Goal: Task Accomplishment & Management: Manage account settings

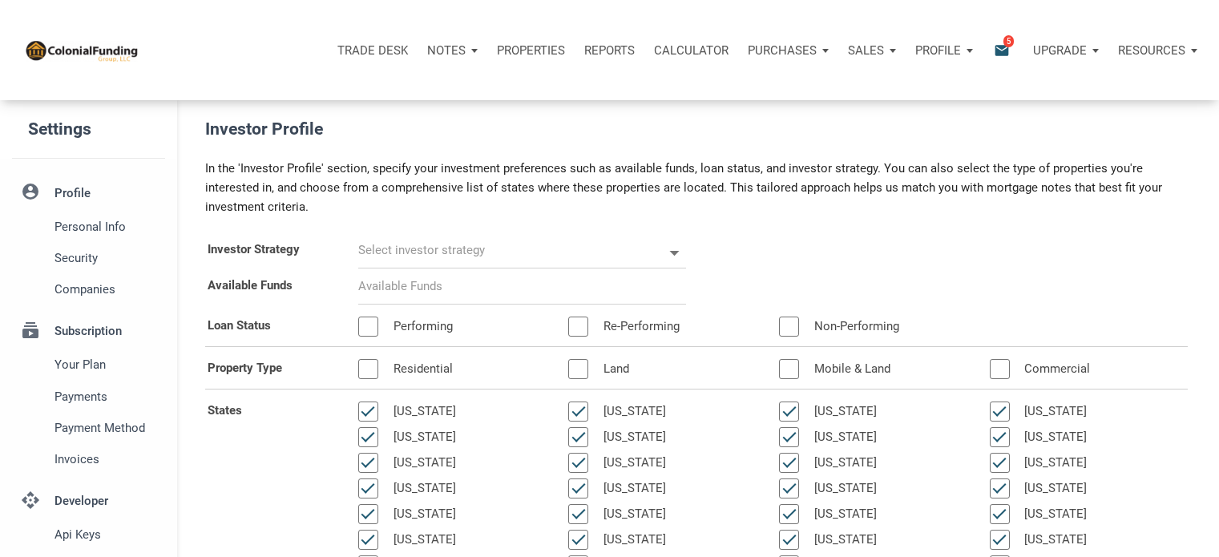
scroll to position [114, 0]
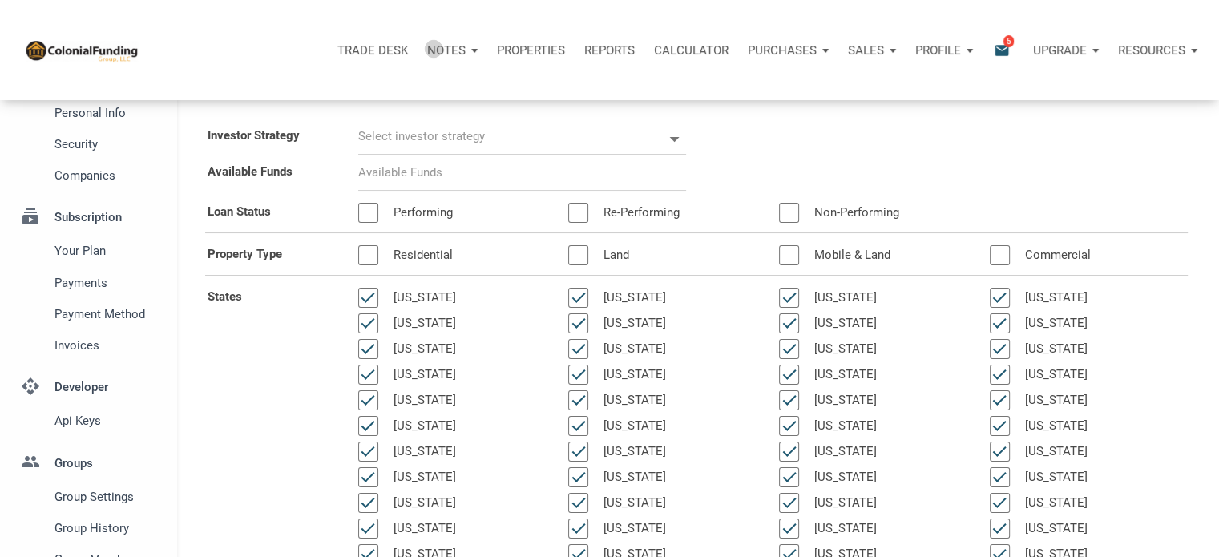
click at [435, 48] on p "Notes" at bounding box center [446, 50] width 38 height 14
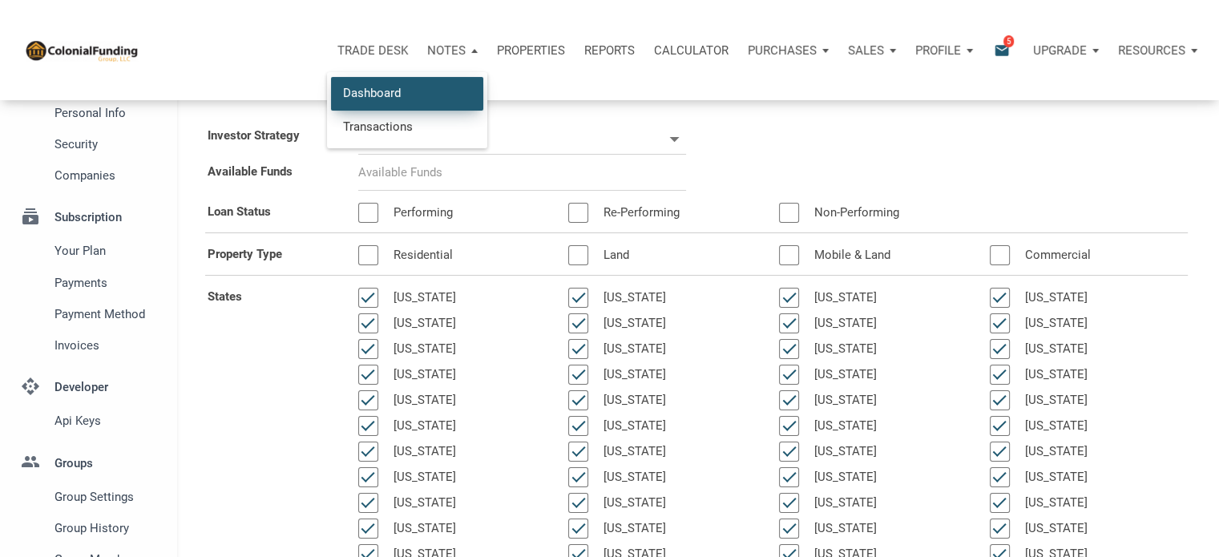
click at [377, 91] on link "Dashboard" at bounding box center [407, 93] width 152 height 33
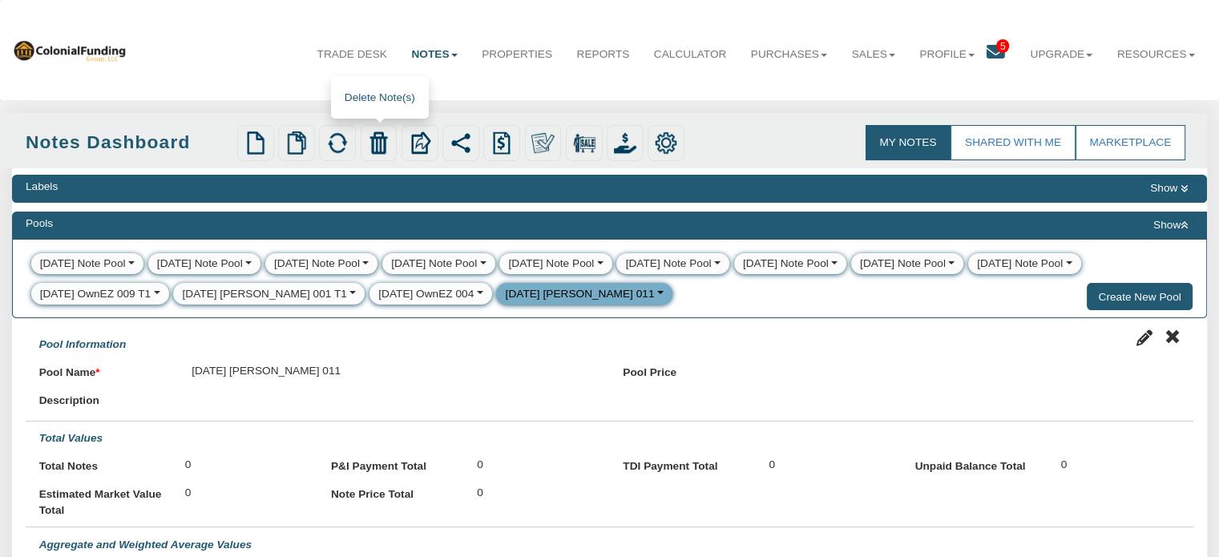
click at [380, 143] on img at bounding box center [378, 142] width 22 height 22
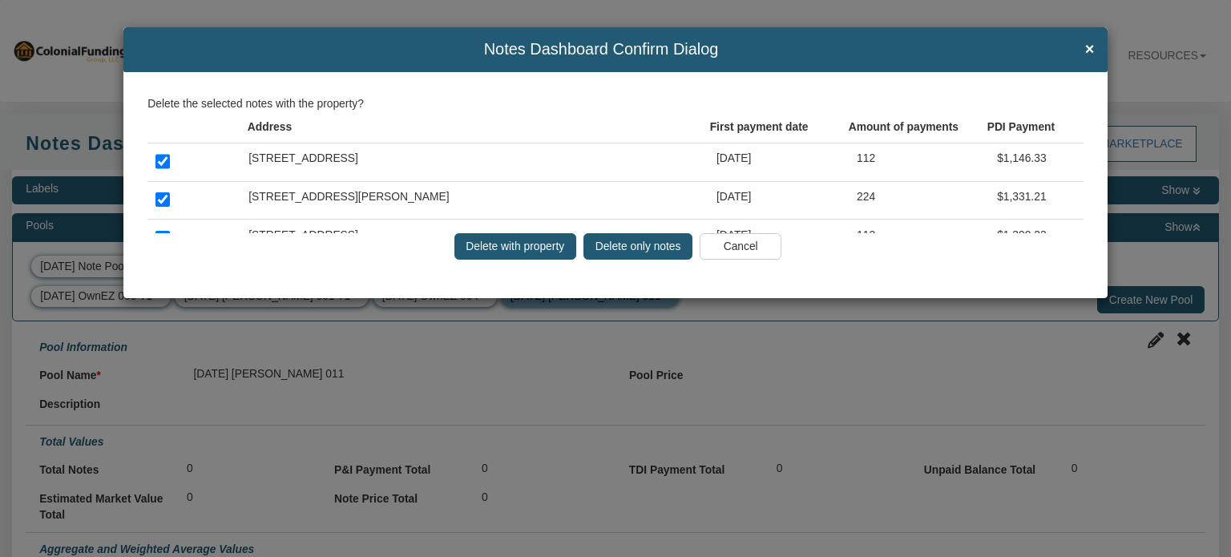
click at [616, 245] on input "Delete only notes" at bounding box center [638, 246] width 109 height 27
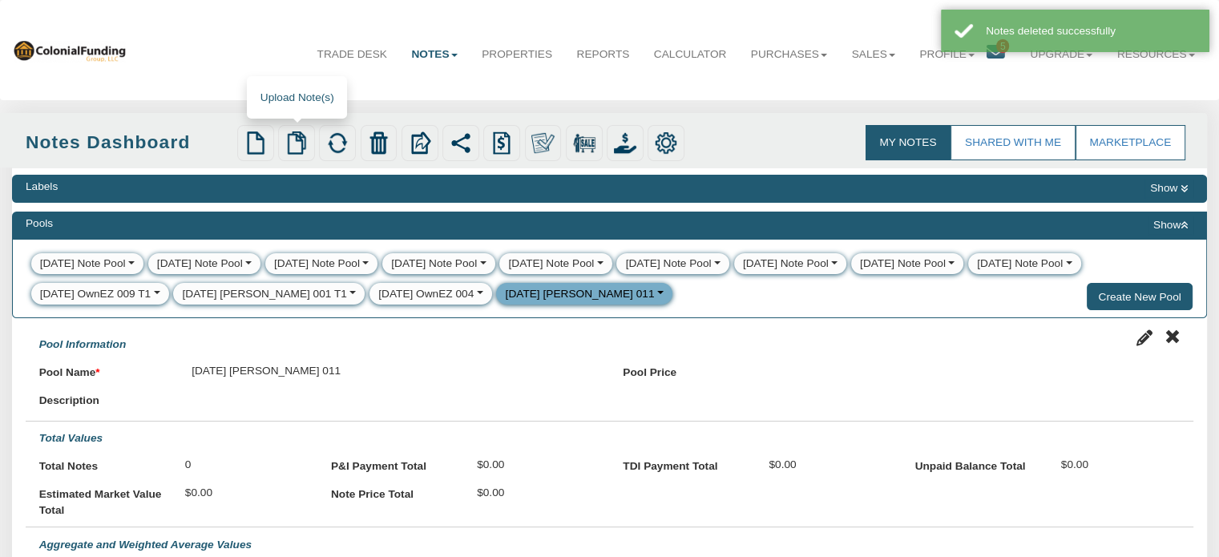
click at [292, 139] on img at bounding box center [296, 142] width 22 height 22
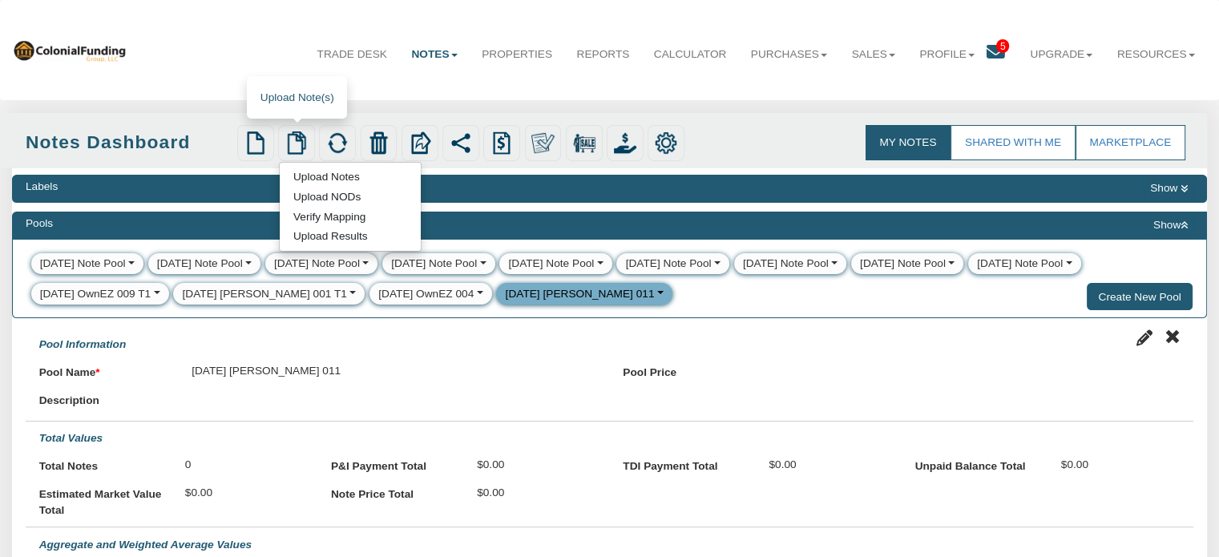
click at [324, 179] on link "Upload Notes" at bounding box center [326, 176] width 93 height 16
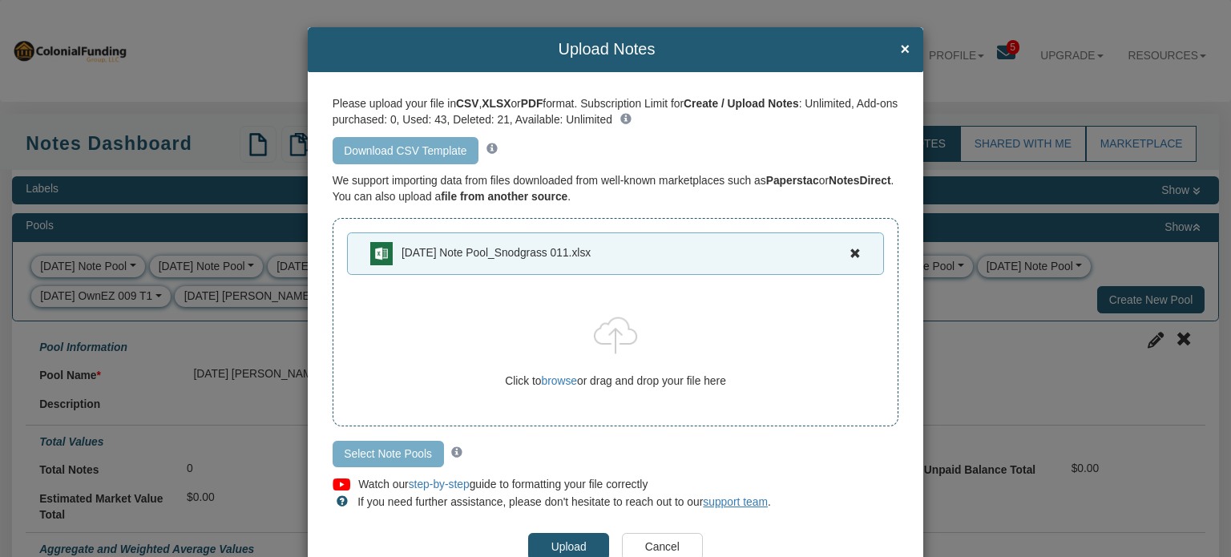
click at [387, 452] on input "Select Note Pools" at bounding box center [388, 454] width 111 height 27
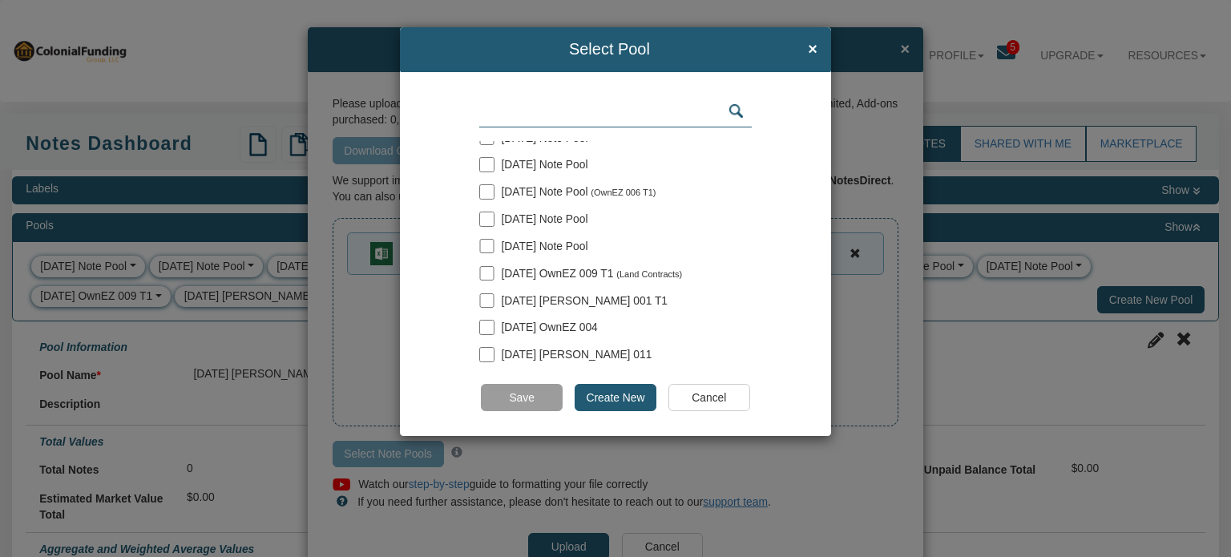
scroll to position [127, 0]
click at [561, 352] on span "[DATE] [PERSON_NAME] 011" at bounding box center [577, 354] width 151 height 13
checkbox input "true"
click at [620, 123] on input "text" at bounding box center [615, 111] width 273 height 30
type input "8"
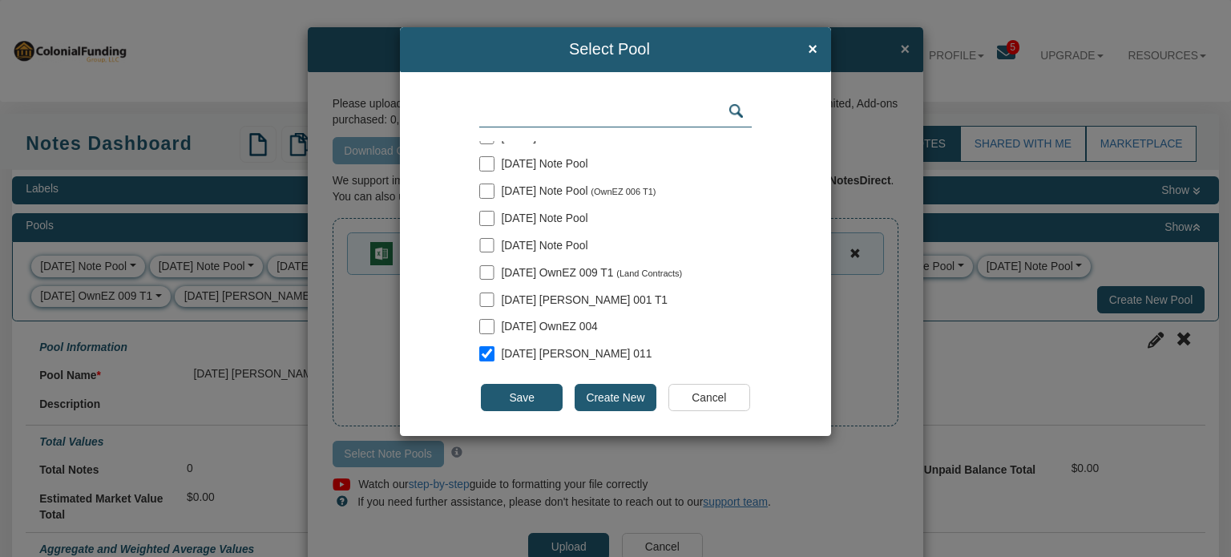
checkbox input "true"
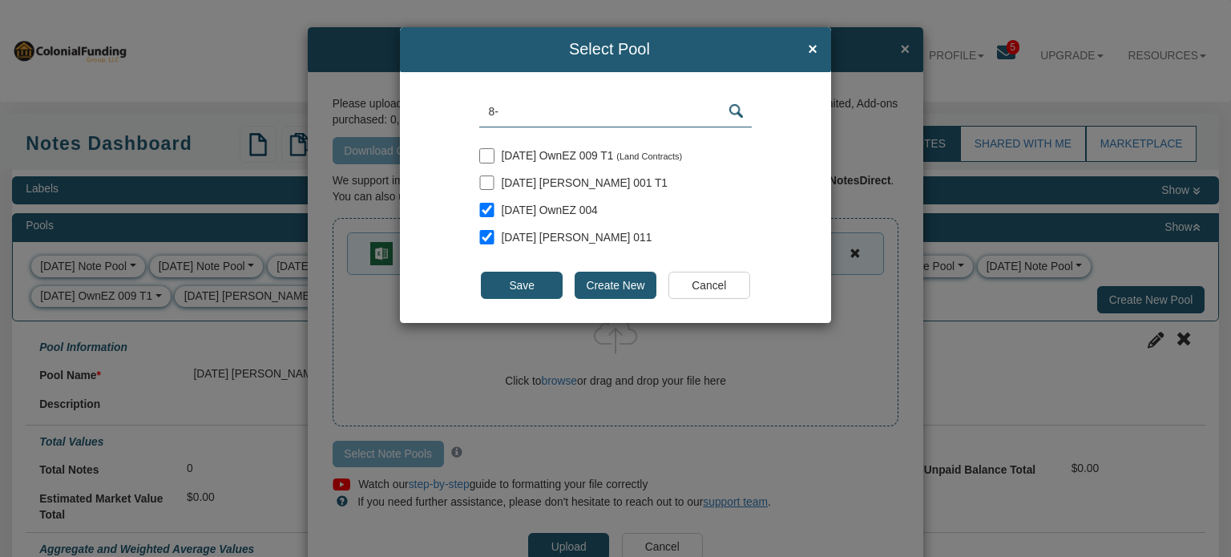
type input "8-2"
checkbox input "true"
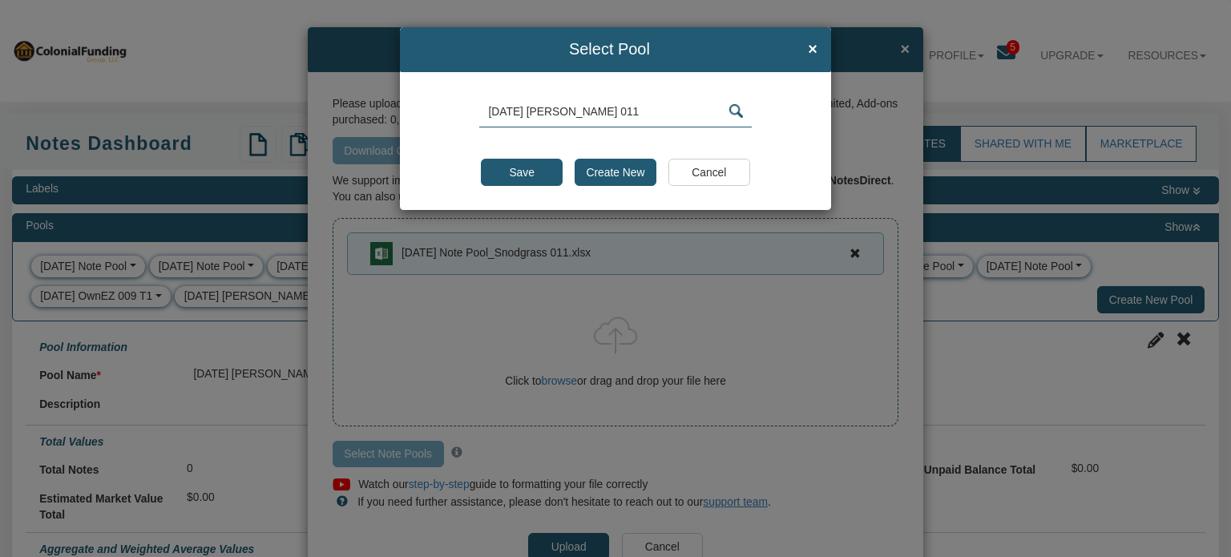
type input "[DATE] [PERSON_NAME] 011"
click at [613, 181] on input "Create New" at bounding box center [616, 172] width 82 height 27
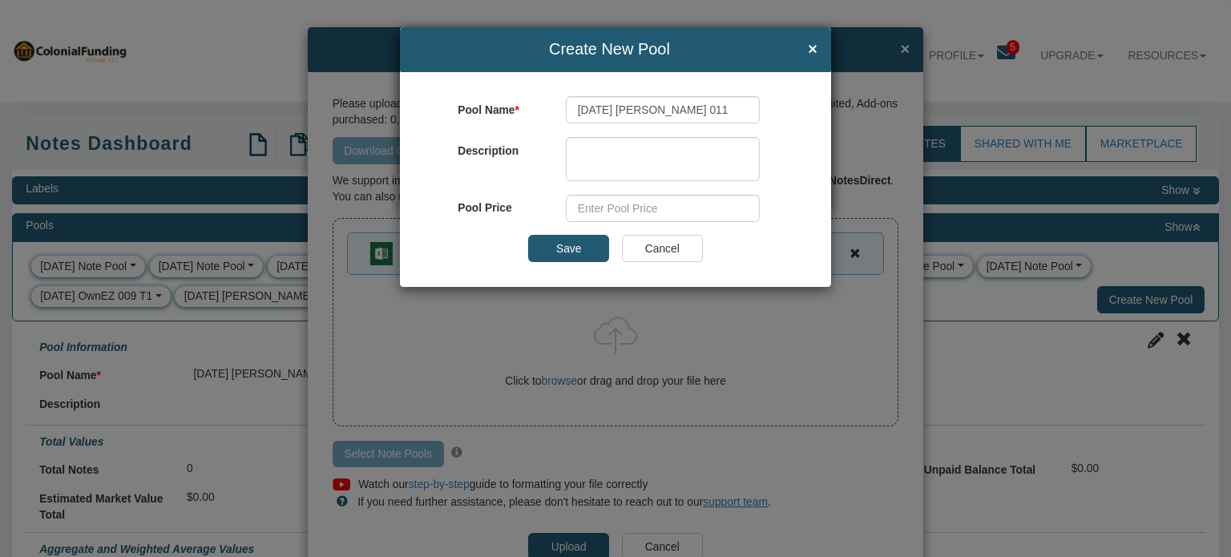
click at [574, 249] on input "Save" at bounding box center [568, 248] width 81 height 27
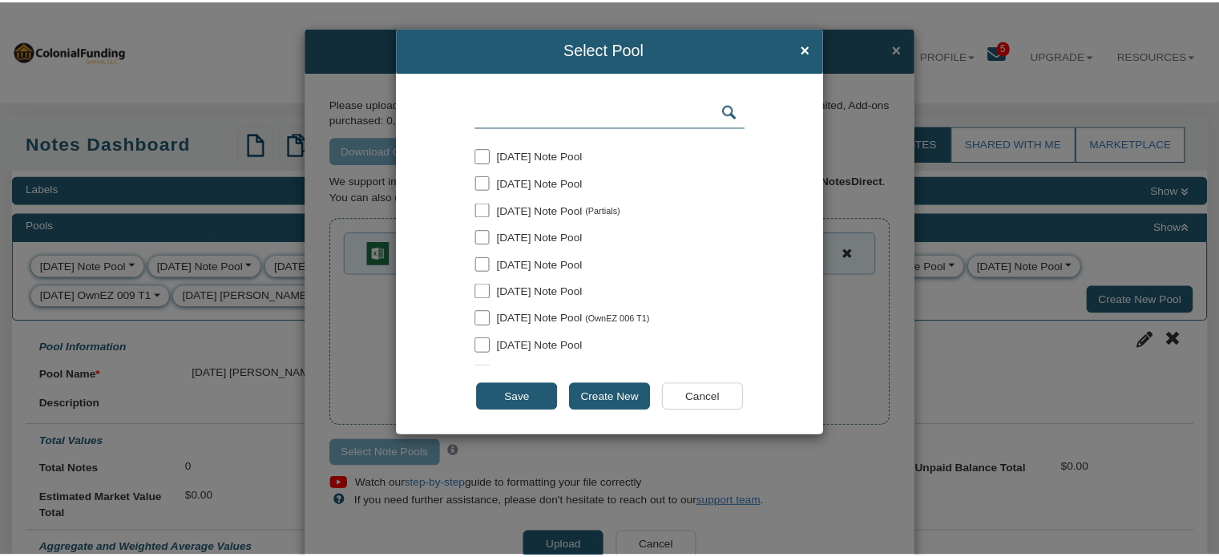
scroll to position [154, 0]
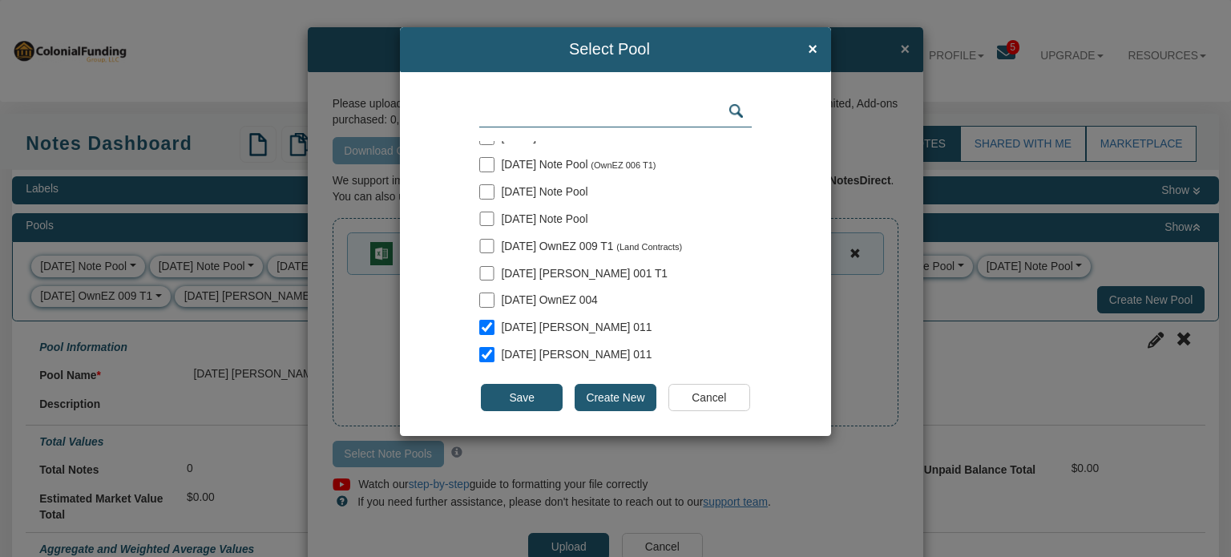
click at [488, 324] on input "checkbox" at bounding box center [486, 327] width 14 height 14
checkbox input "false"
click at [532, 395] on input "Save" at bounding box center [521, 397] width 81 height 27
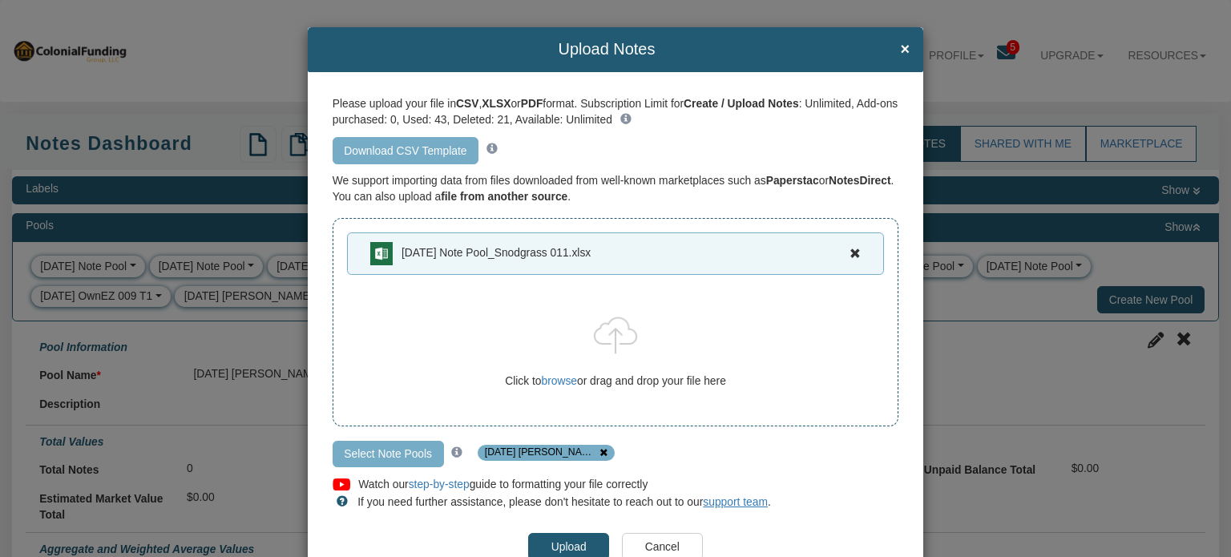
click at [567, 550] on input "Upload" at bounding box center [568, 546] width 81 height 27
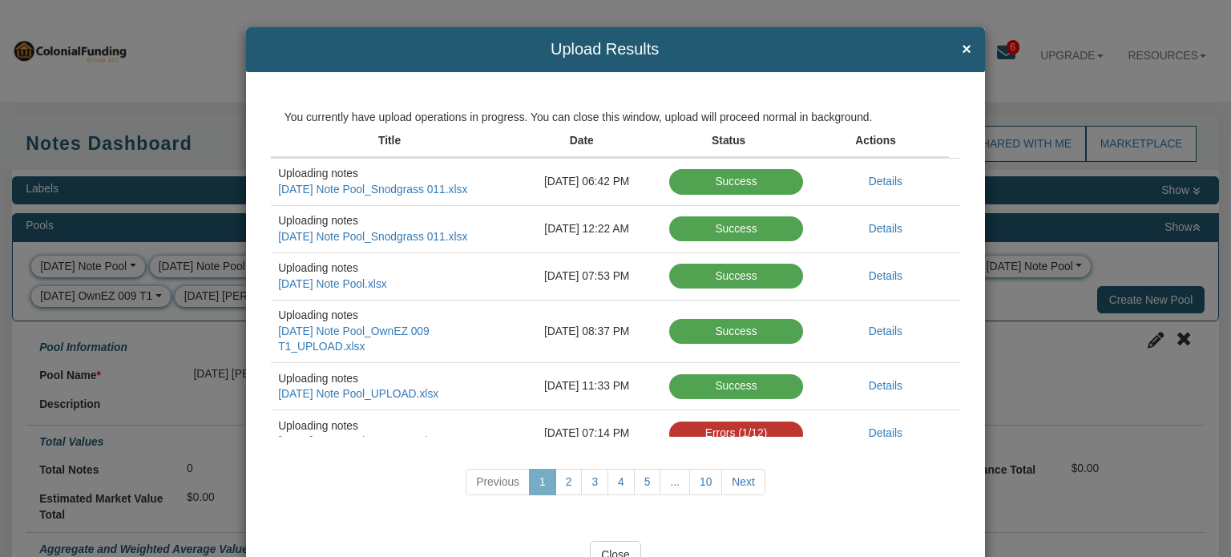
click at [606, 551] on input "Close" at bounding box center [615, 554] width 51 height 27
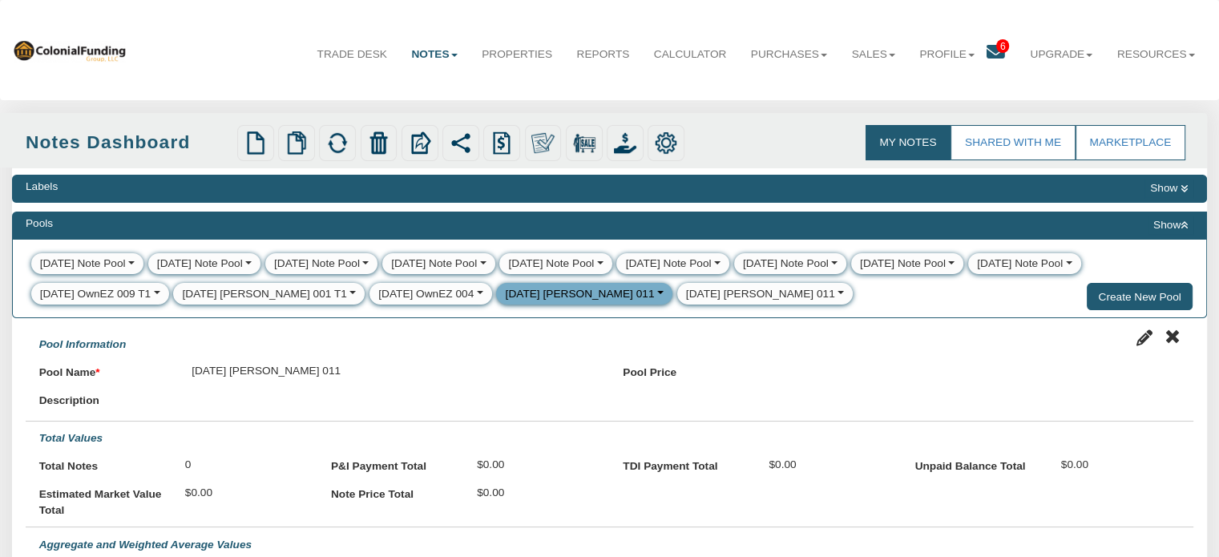
click at [686, 297] on div "[DATE] [PERSON_NAME] 011" at bounding box center [760, 294] width 149 height 16
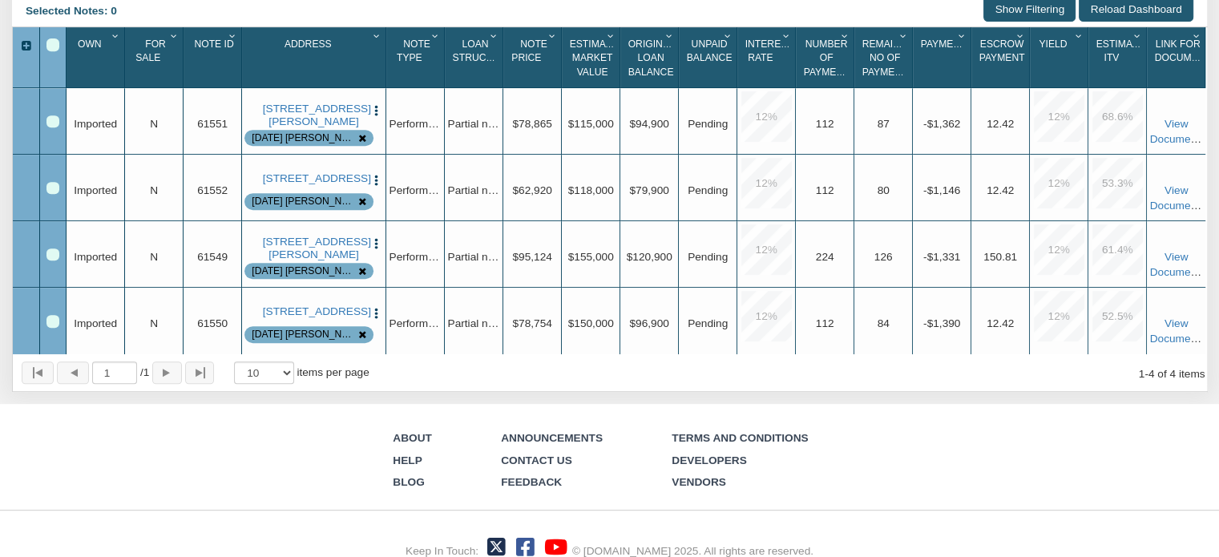
scroll to position [713, 0]
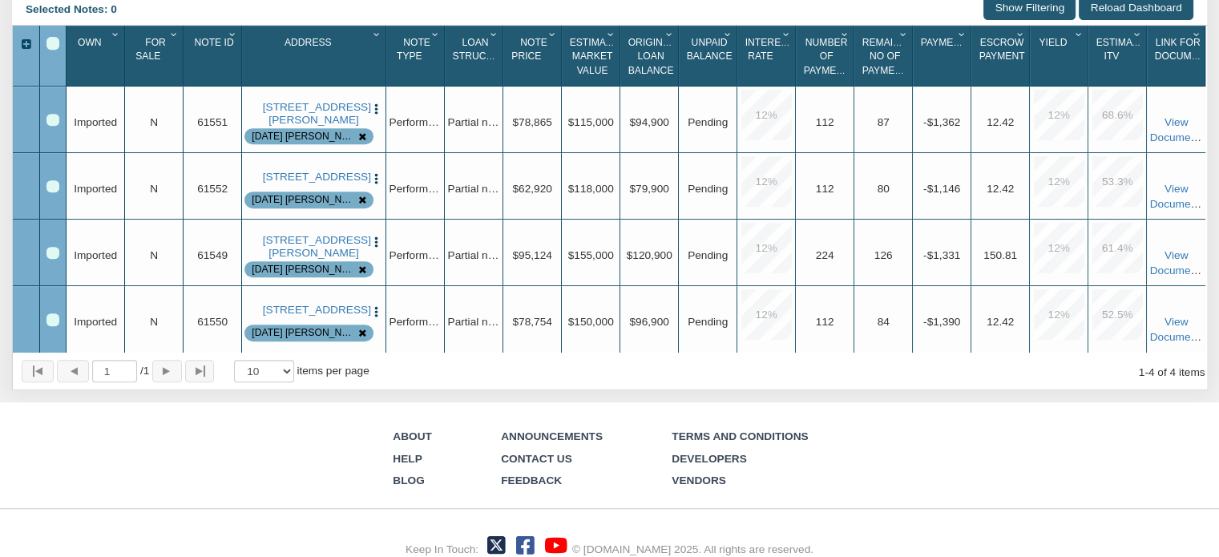
click at [232, 39] on icon "Column Menu" at bounding box center [232, 35] width 15 height 10
click at [200, 117] on button "Sort Ascending" at bounding box center [185, 102] width 112 height 30
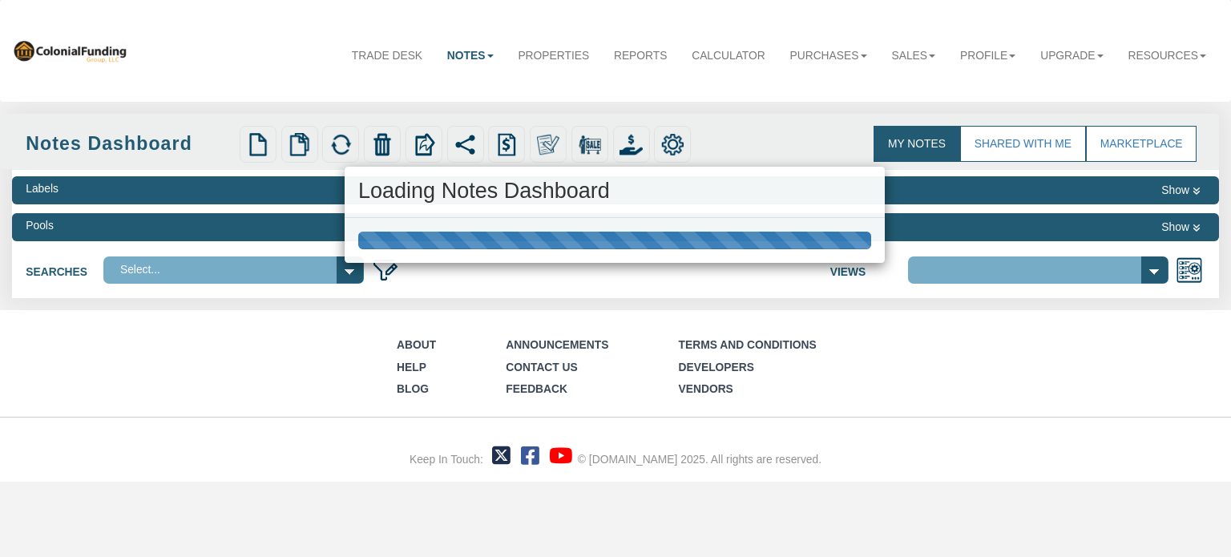
select select "316"
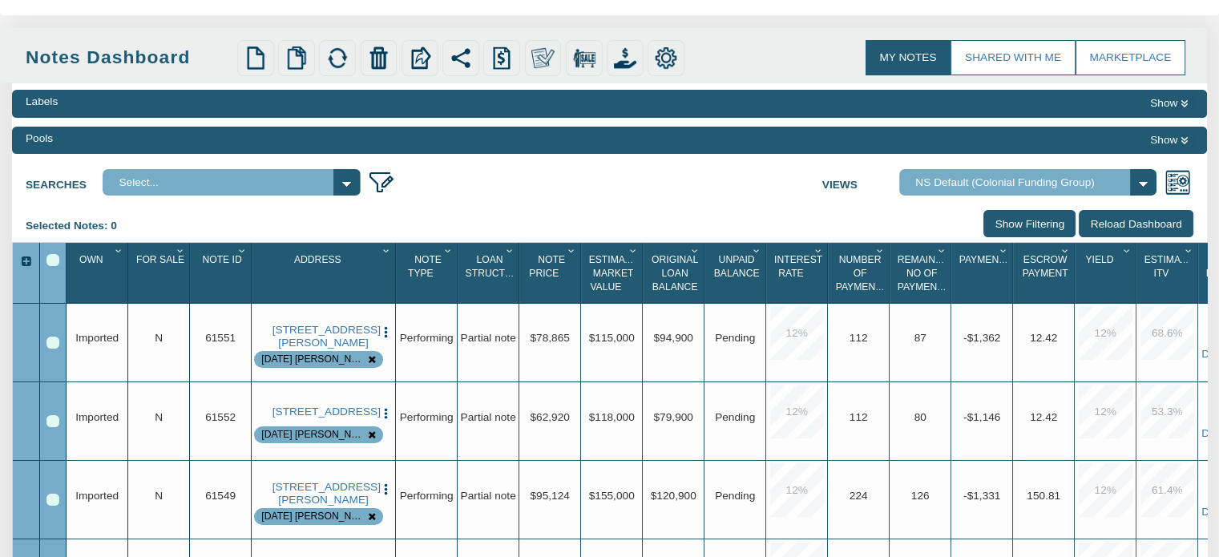
scroll to position [104, 0]
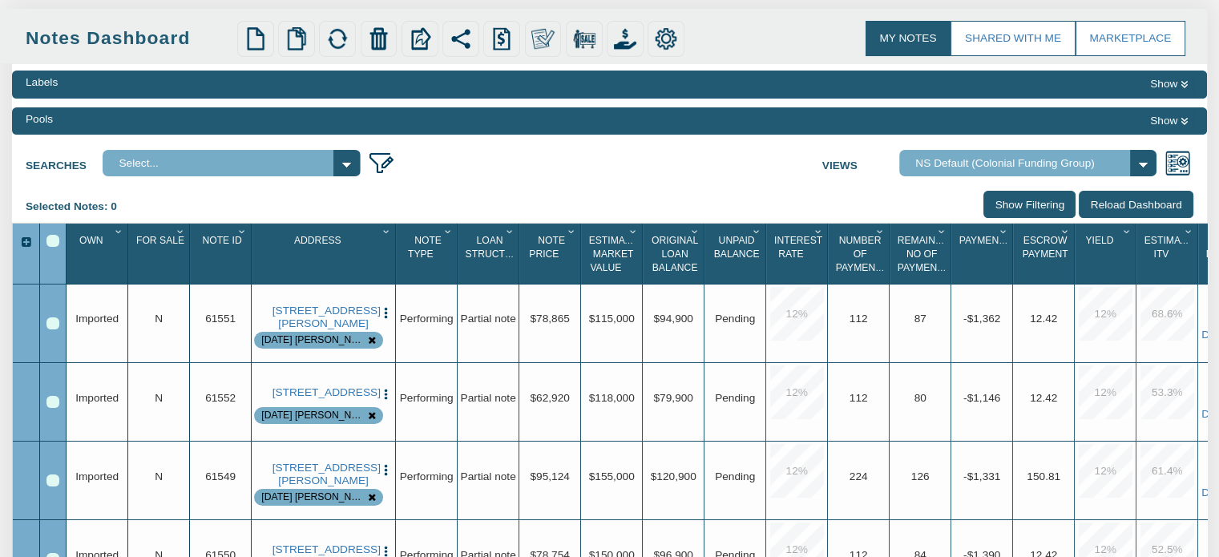
click at [1181, 121] on icon at bounding box center [1184, 121] width 7 height 9
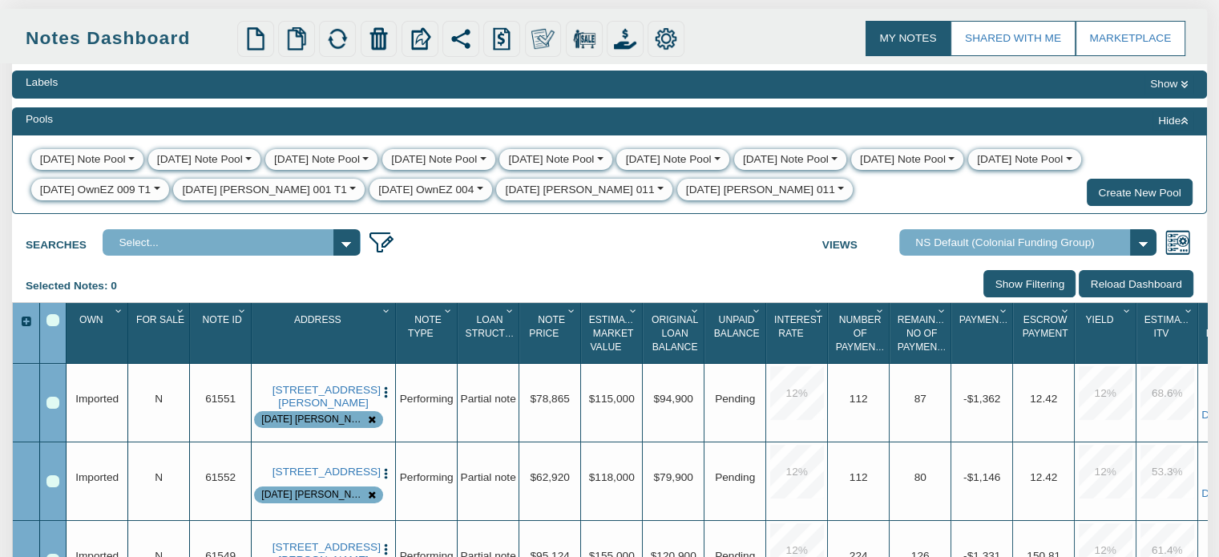
click at [654, 185] on button "button" at bounding box center [658, 190] width 9 height 16
click at [497, 257] on link "Delete" at bounding box center [526, 258] width 59 height 20
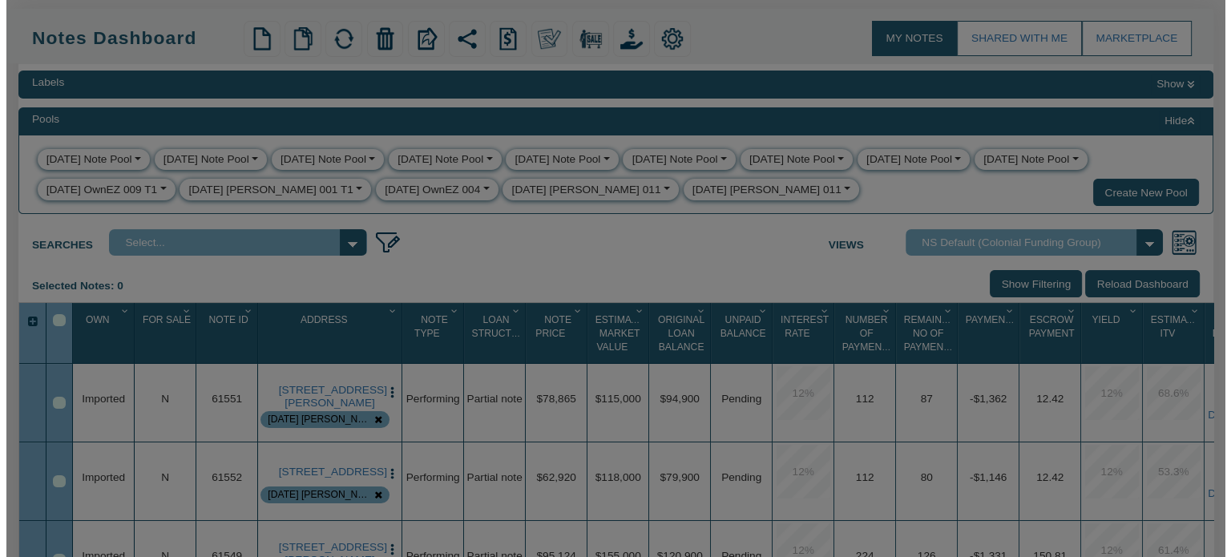
scroll to position [105, 0]
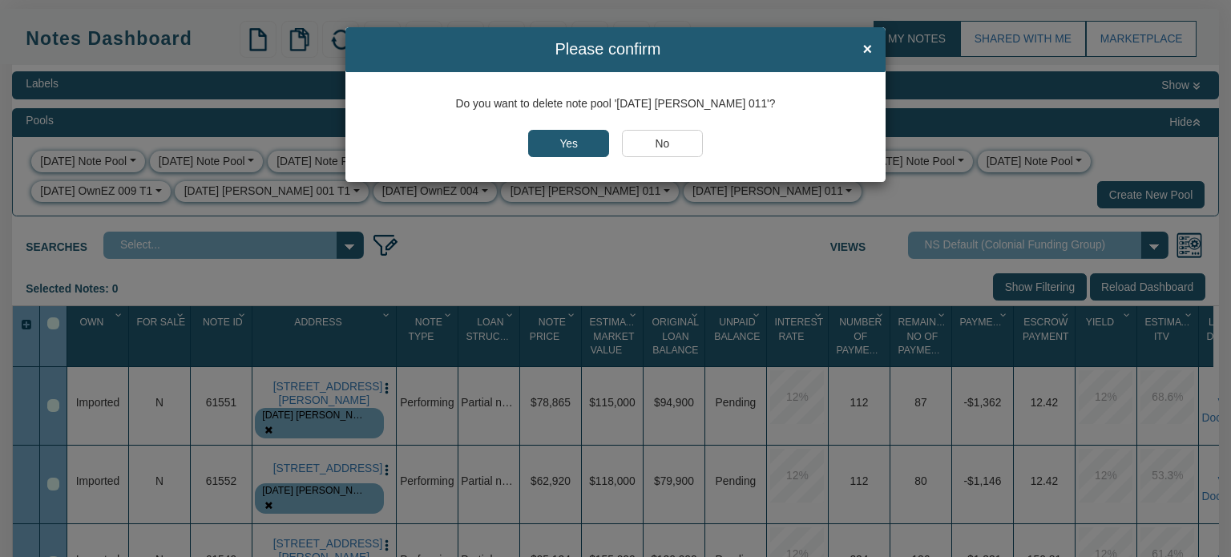
click at [574, 148] on input "Yes" at bounding box center [568, 143] width 81 height 27
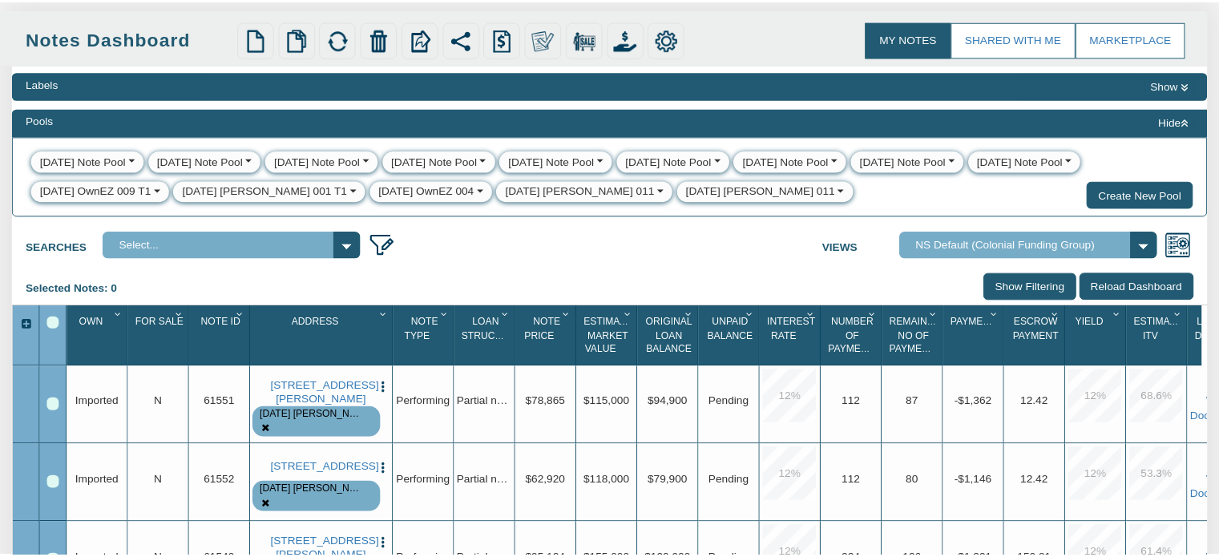
scroll to position [104, 0]
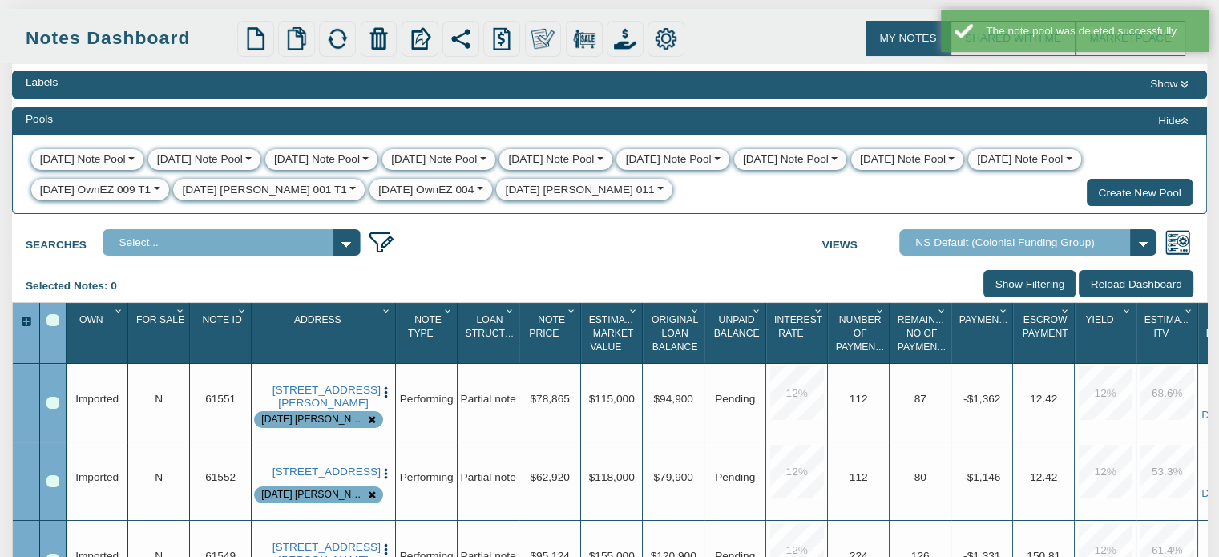
click at [506, 188] on div "[DATE] [PERSON_NAME] 011" at bounding box center [580, 190] width 149 height 16
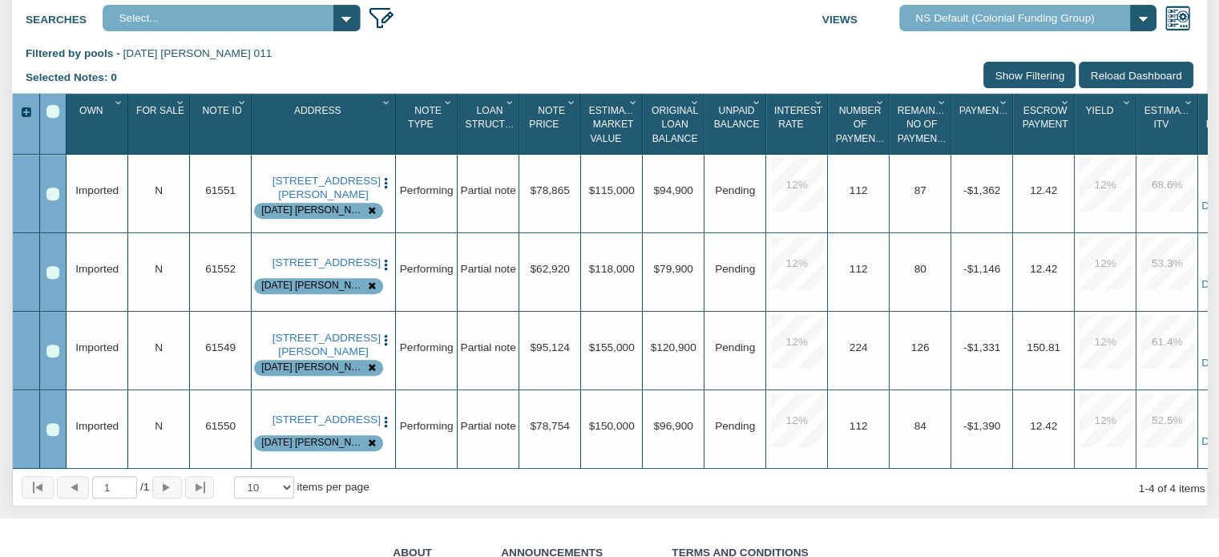
scroll to position [646, 0]
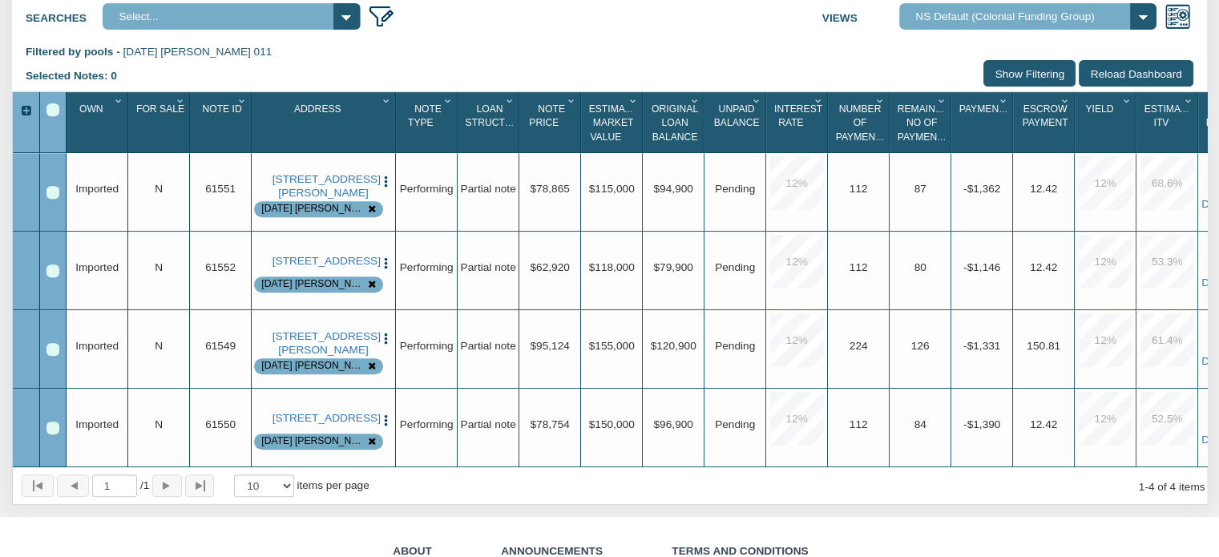
click at [50, 116] on div "Select All" at bounding box center [52, 109] width 13 height 13
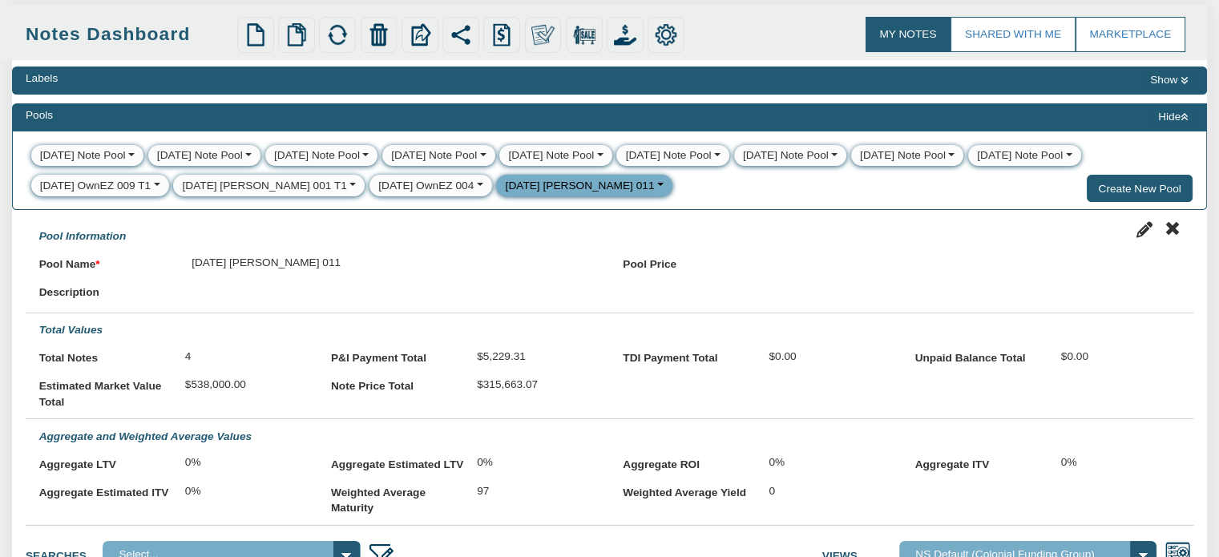
scroll to position [62, 0]
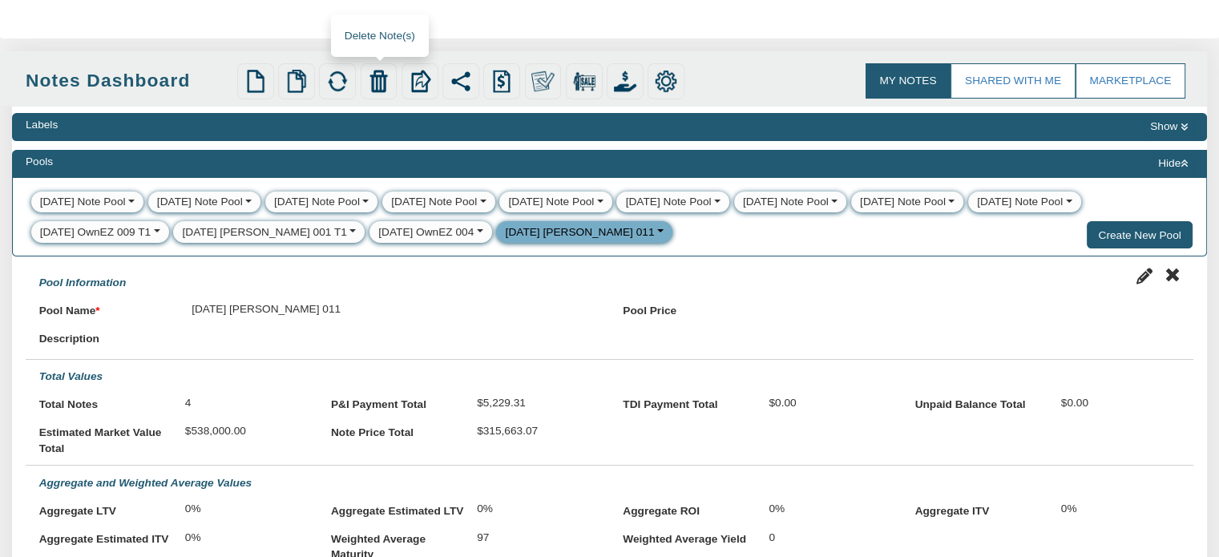
click at [375, 75] on img at bounding box center [378, 81] width 22 height 22
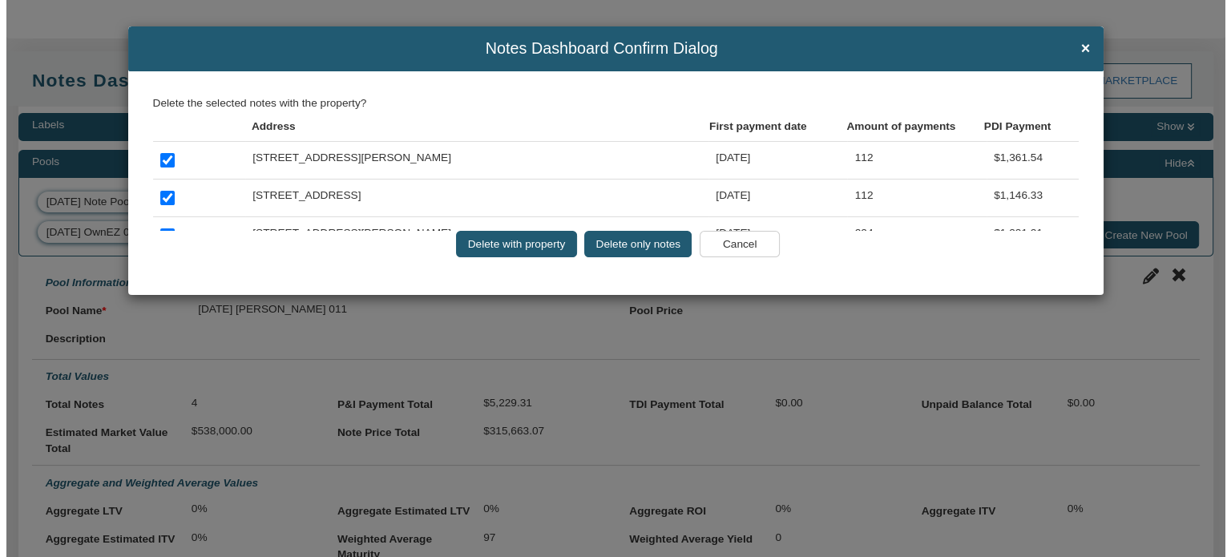
scroll to position [63, 0]
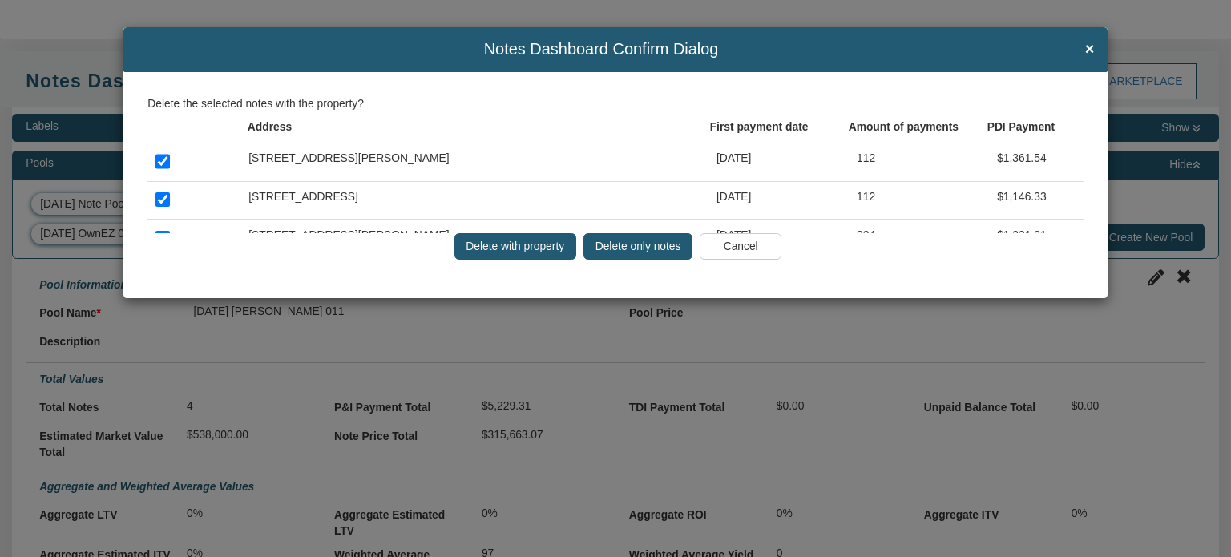
click at [616, 244] on input "Delete only notes" at bounding box center [638, 246] width 109 height 27
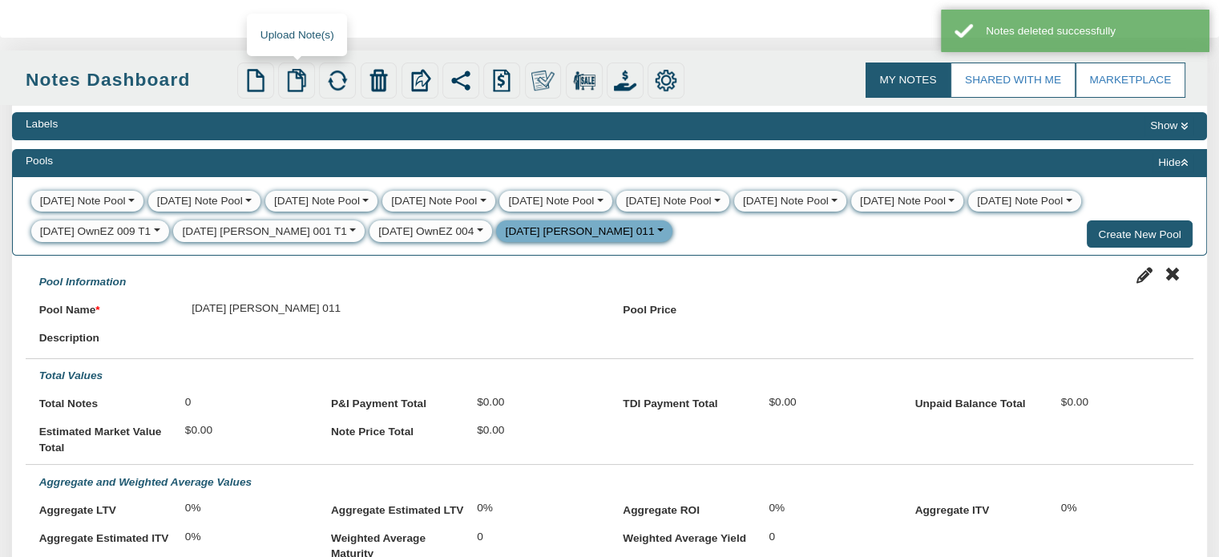
click at [301, 83] on img at bounding box center [296, 80] width 22 height 22
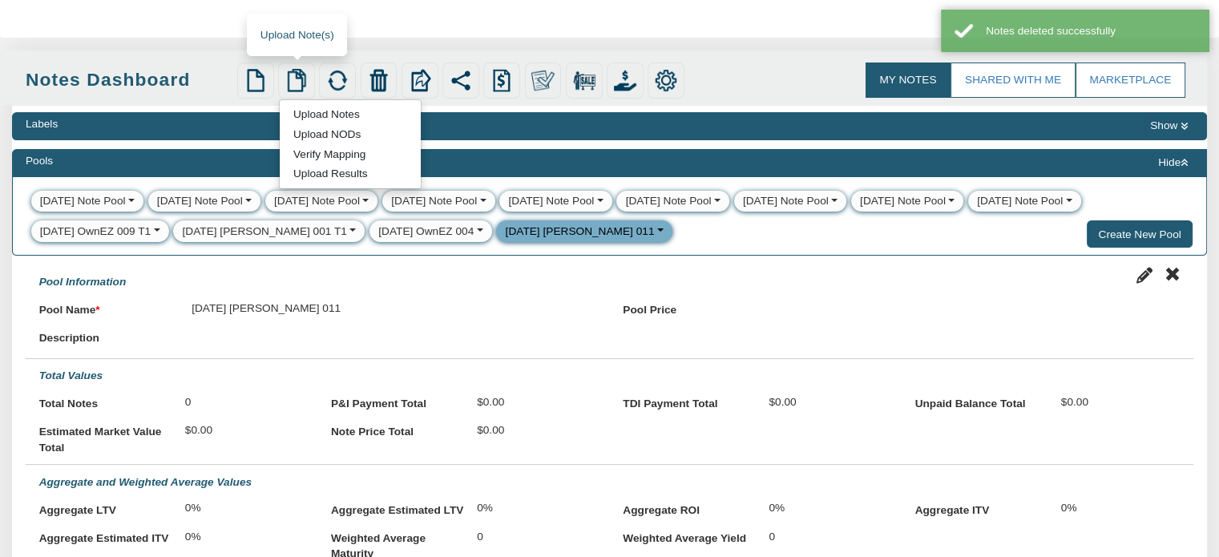
click at [327, 117] on link "Upload Notes" at bounding box center [326, 114] width 93 height 16
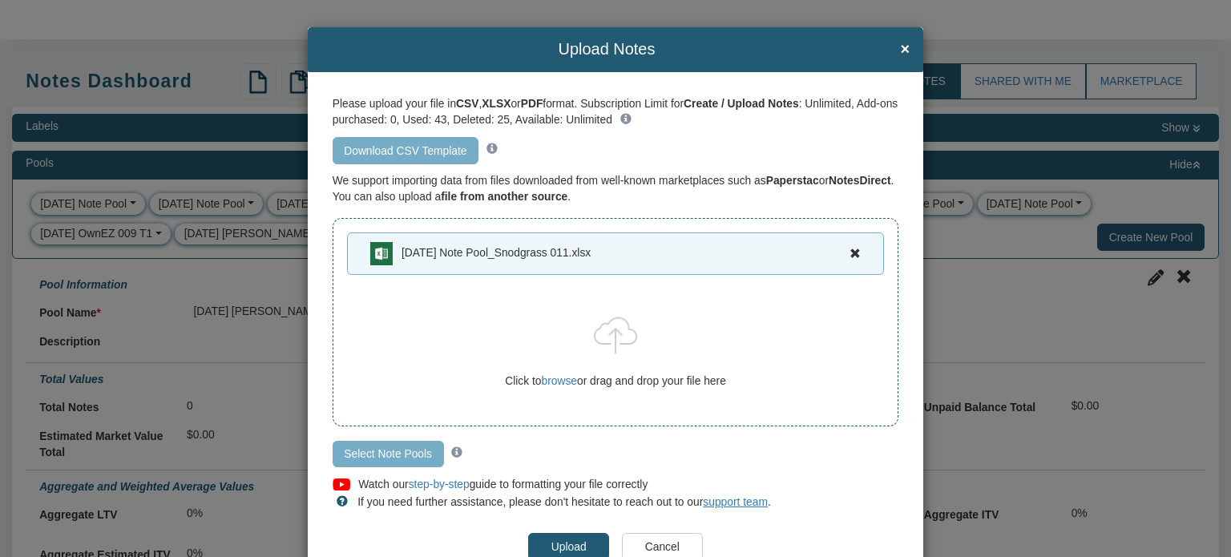
click at [378, 450] on input "Select Note Pools" at bounding box center [388, 454] width 111 height 27
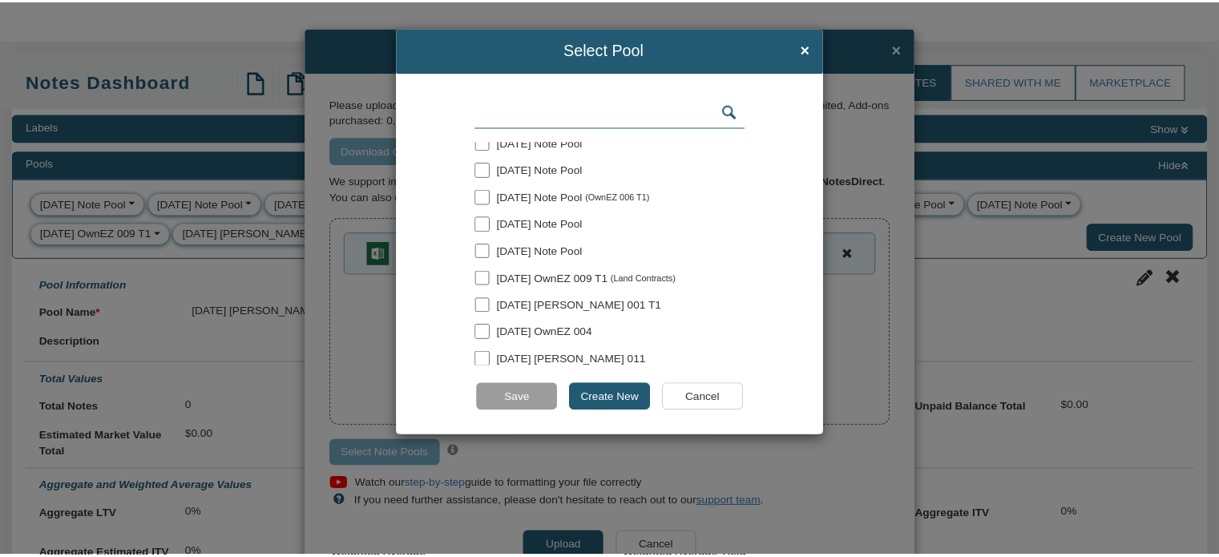
scroll to position [127, 0]
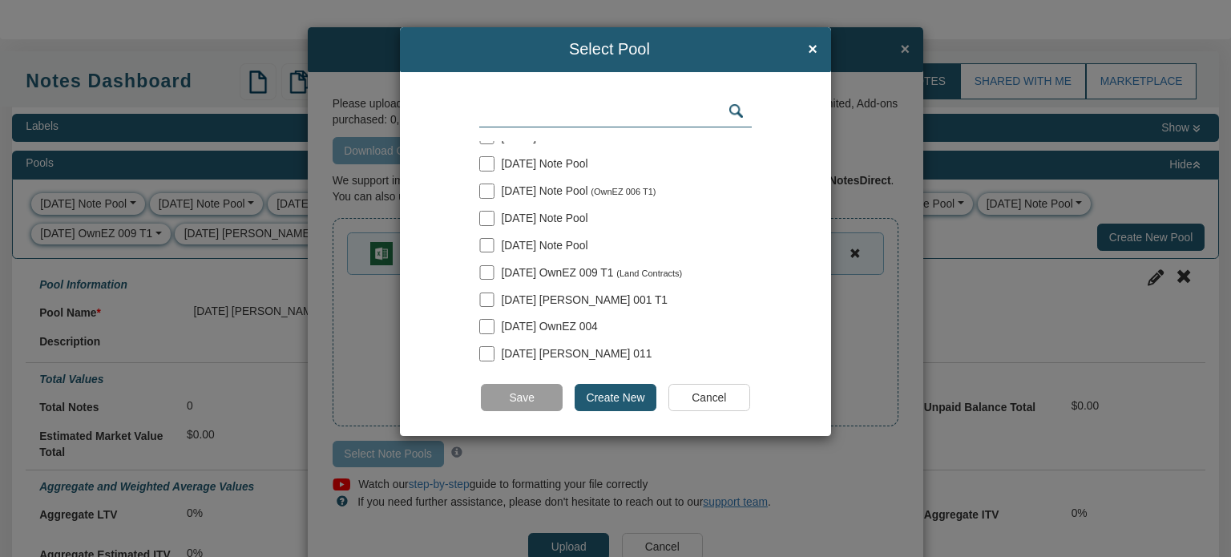
click at [484, 352] on input "checkbox" at bounding box center [486, 353] width 14 height 14
checkbox input "true"
click at [616, 400] on input "Create New" at bounding box center [616, 397] width 82 height 27
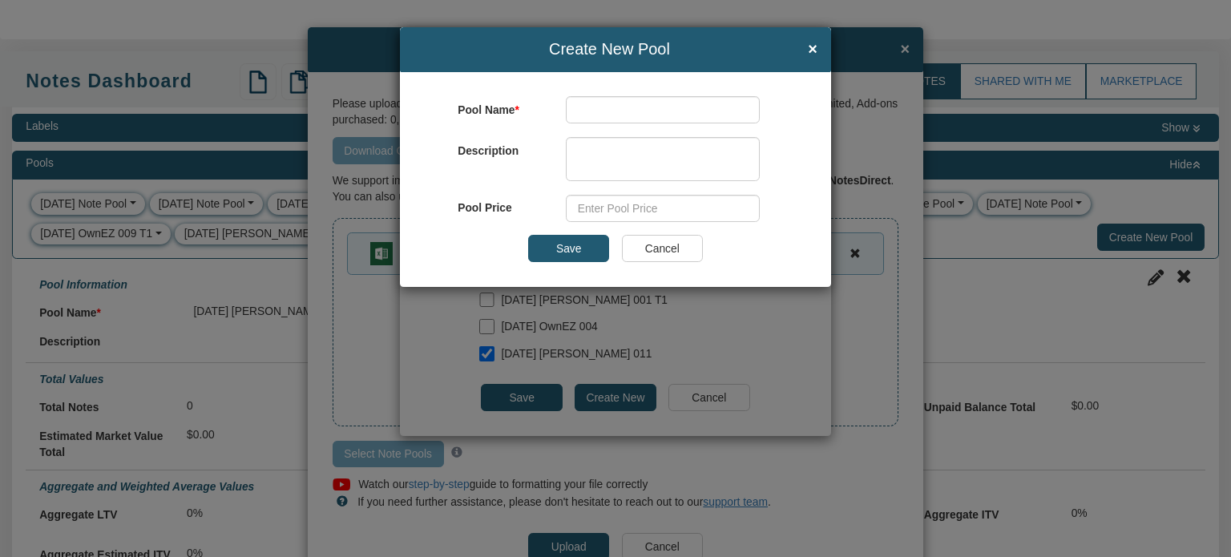
click at [654, 241] on input "Cancel" at bounding box center [662, 248] width 81 height 27
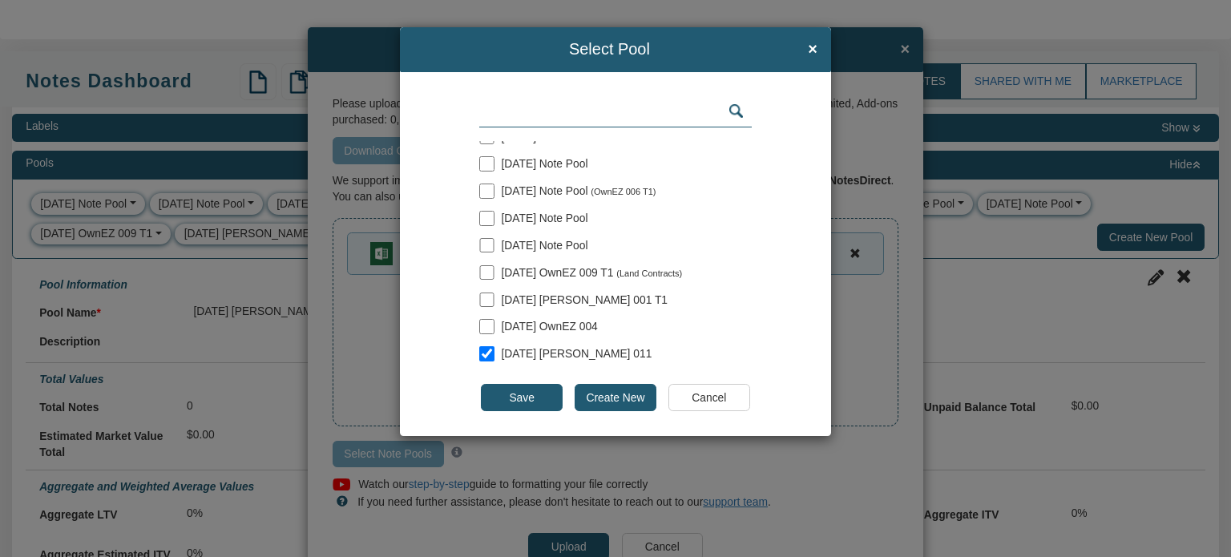
click at [503, 403] on input "Save" at bounding box center [521, 397] width 81 height 27
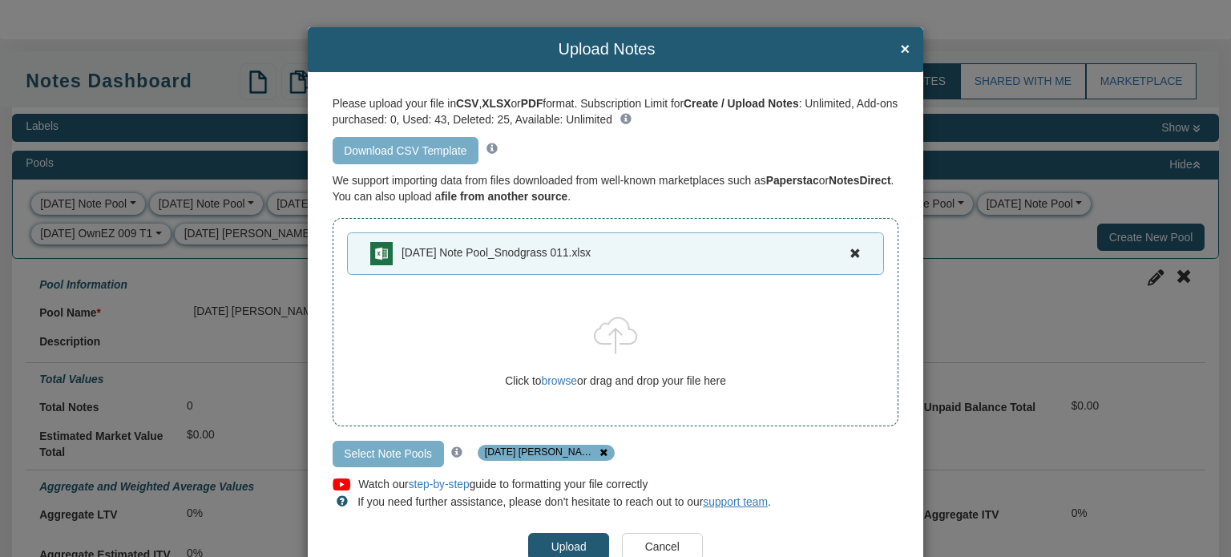
click at [560, 542] on input "Upload" at bounding box center [568, 546] width 81 height 27
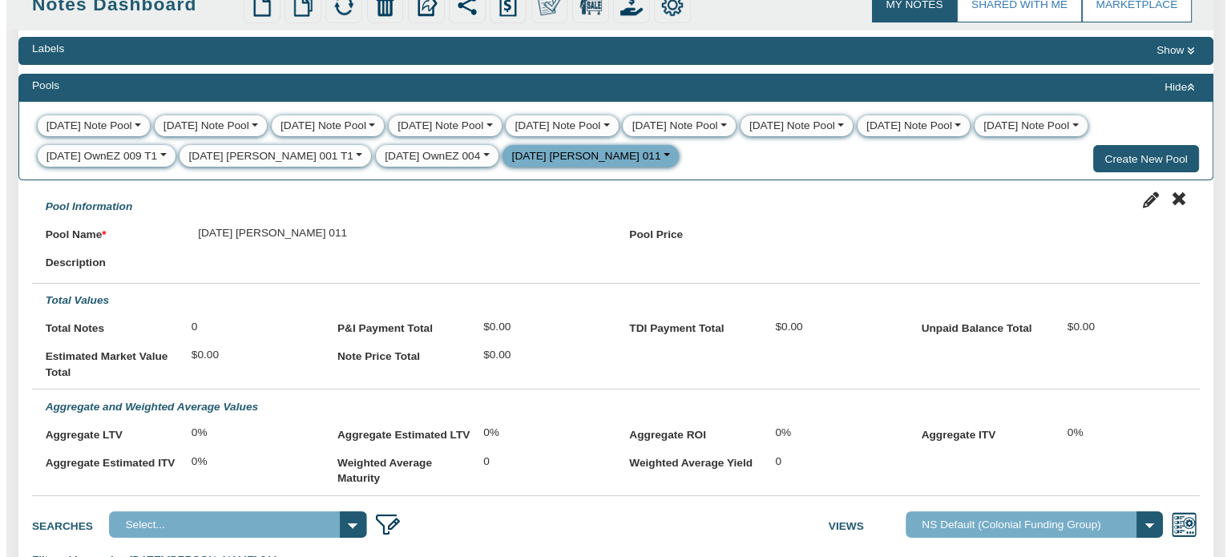
scroll to position [119, 0]
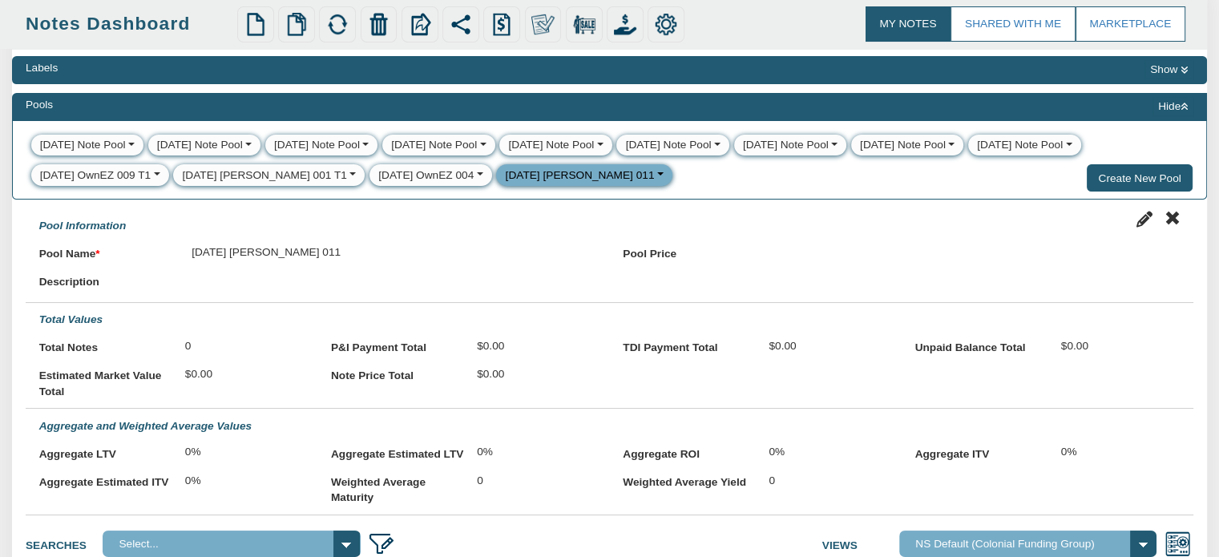
click at [1191, 31] on div "Notes Dashboard Upload Notes Upload NODs Verify Mapping Upload Results" at bounding box center [609, 21] width 1195 height 55
click at [299, 24] on img at bounding box center [296, 24] width 22 height 22
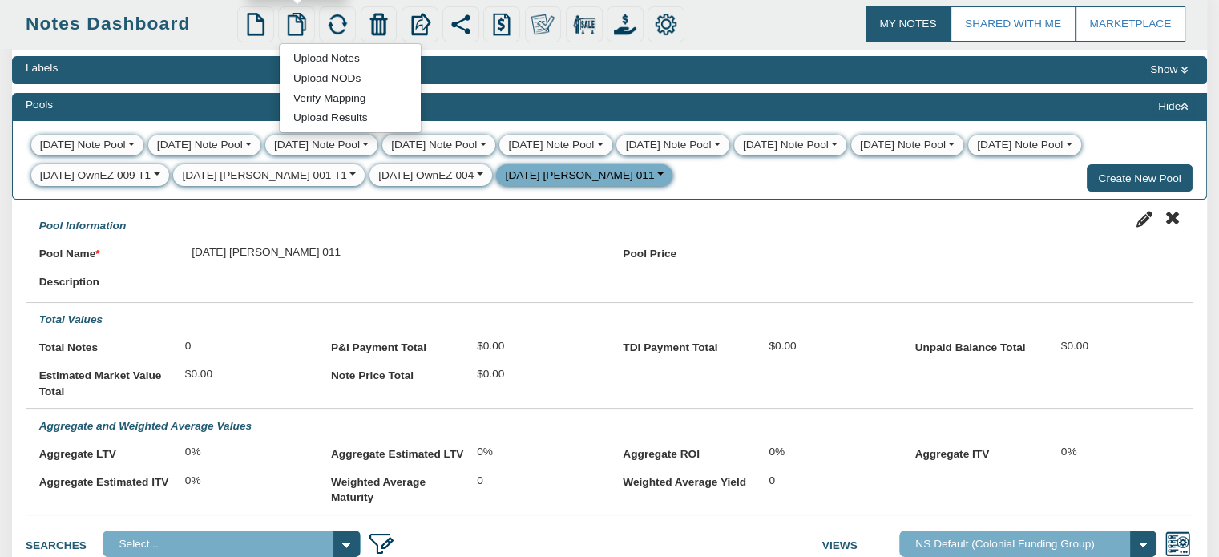
click at [324, 63] on link "Upload Notes" at bounding box center [326, 58] width 93 height 16
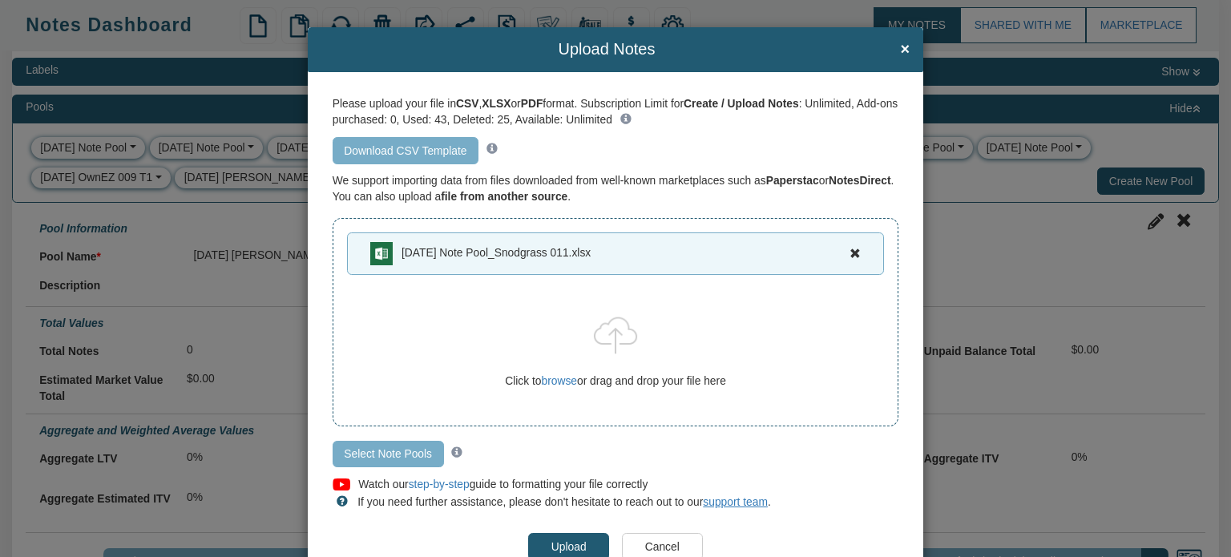
click at [367, 454] on input "Select Note Pools" at bounding box center [388, 454] width 111 height 27
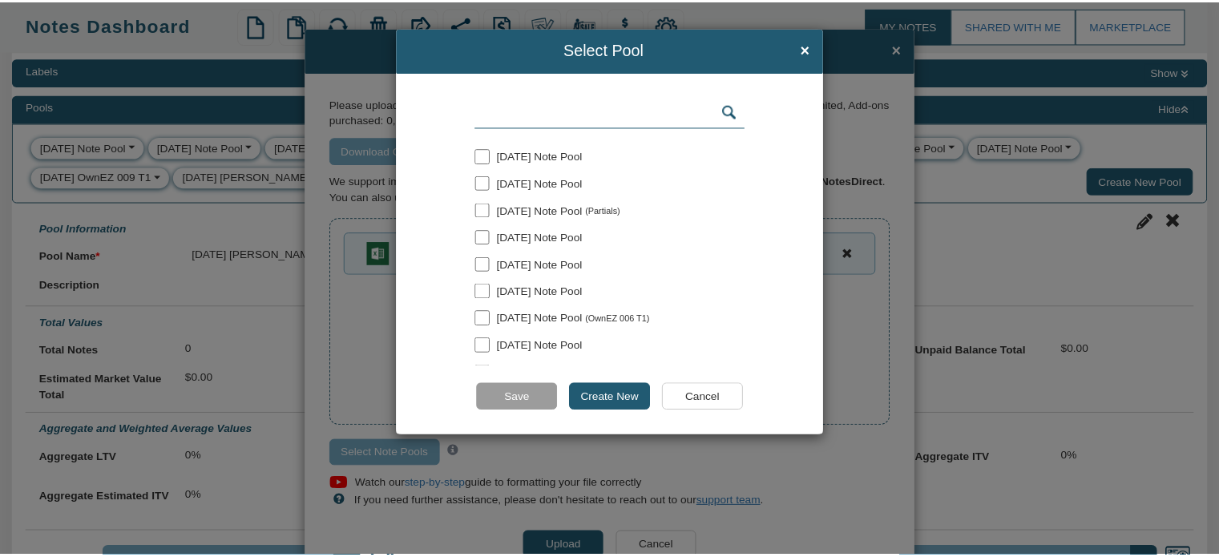
scroll to position [127, 0]
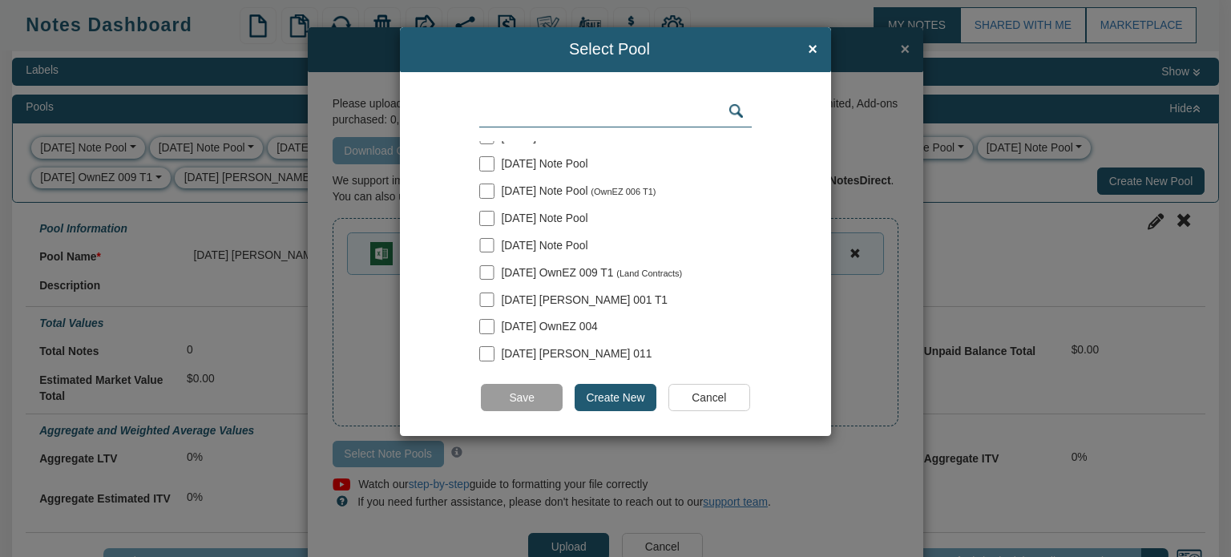
click at [487, 349] on input "checkbox" at bounding box center [486, 353] width 14 height 14
checkbox input "true"
click at [519, 398] on input "Save" at bounding box center [521, 397] width 81 height 27
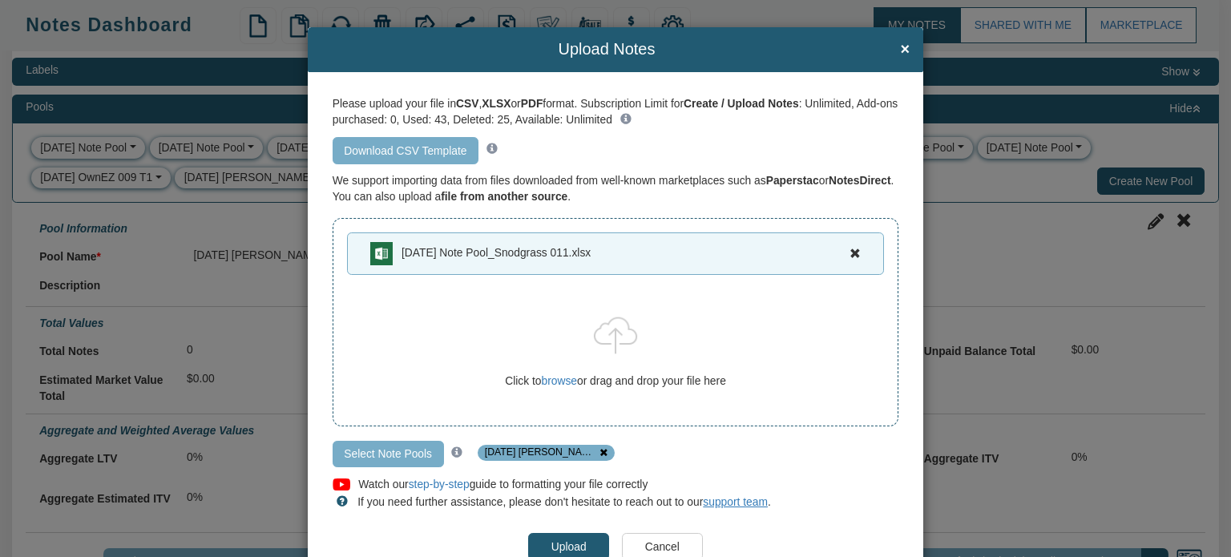
click at [561, 544] on input "Upload" at bounding box center [568, 546] width 81 height 27
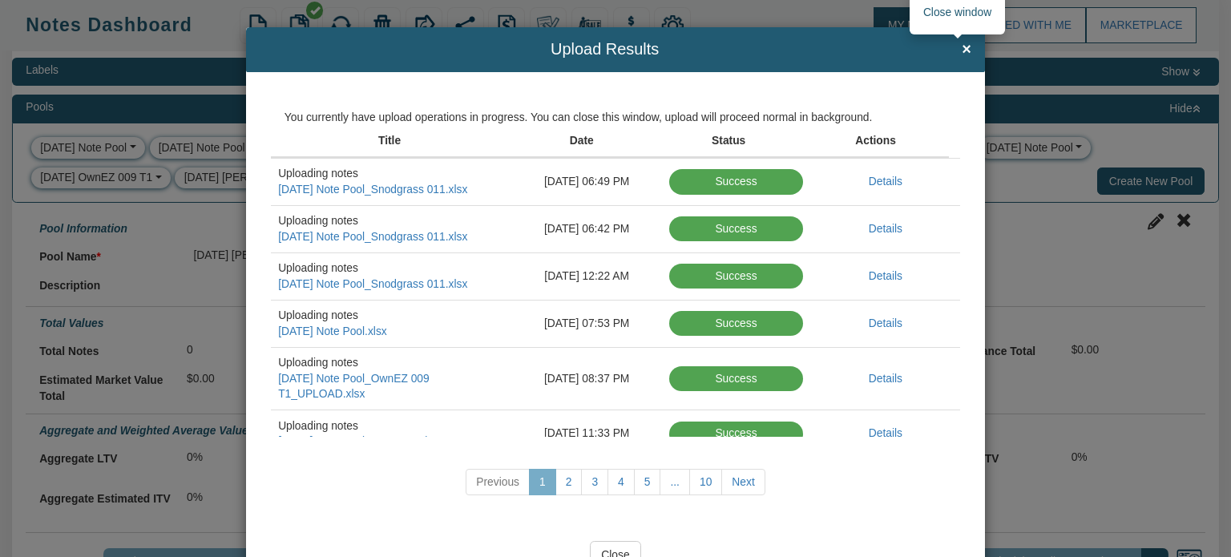
click at [962, 41] on span "×" at bounding box center [967, 50] width 10 height 18
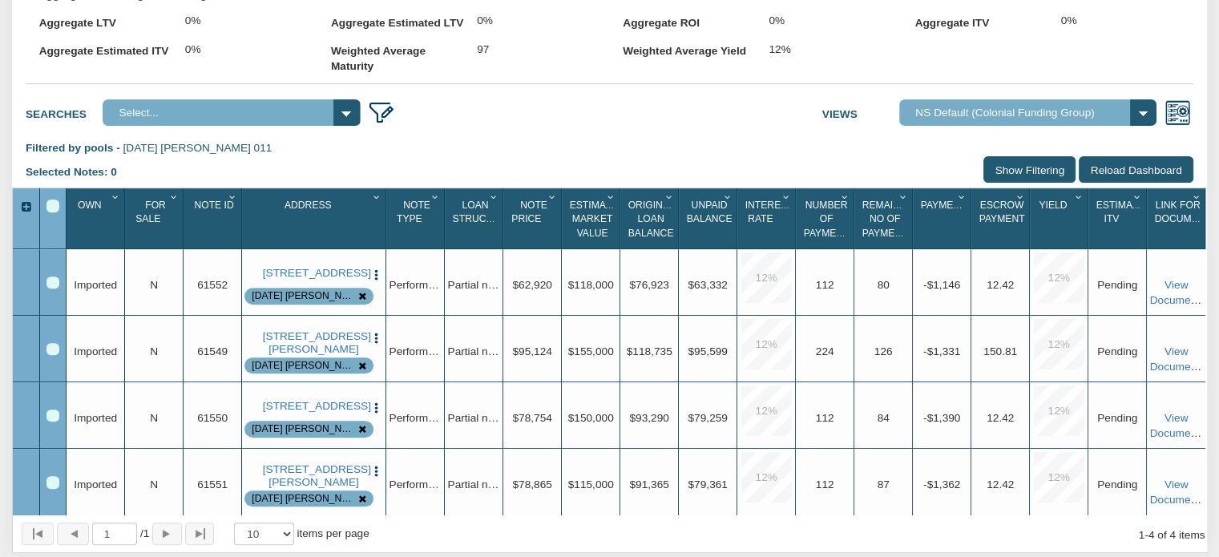
scroll to position [548, 0]
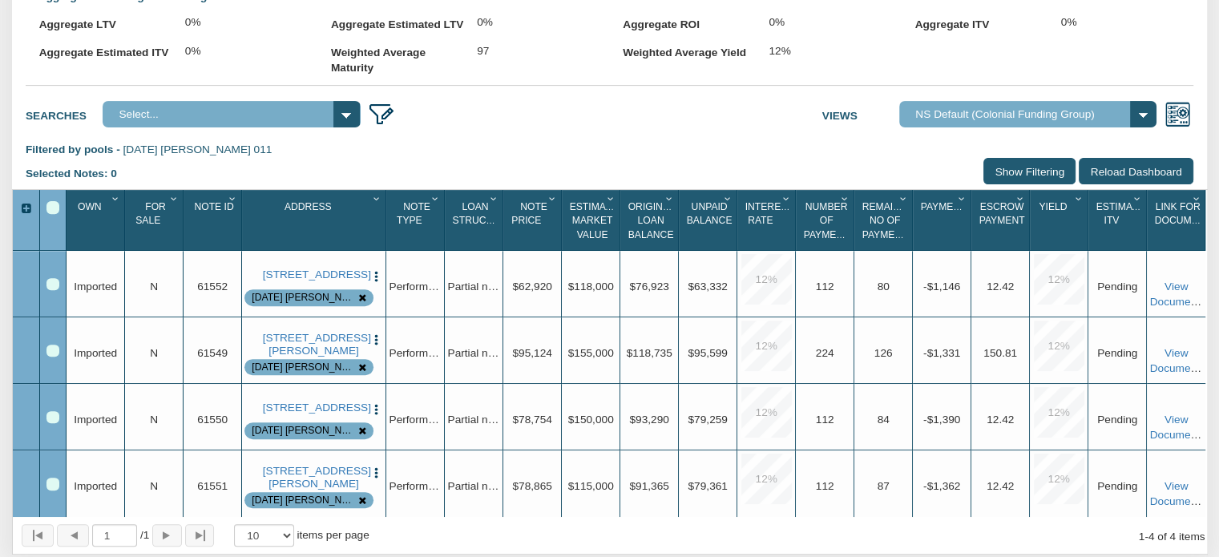
click at [366, 245] on div "Address 1" at bounding box center [315, 220] width 140 height 49
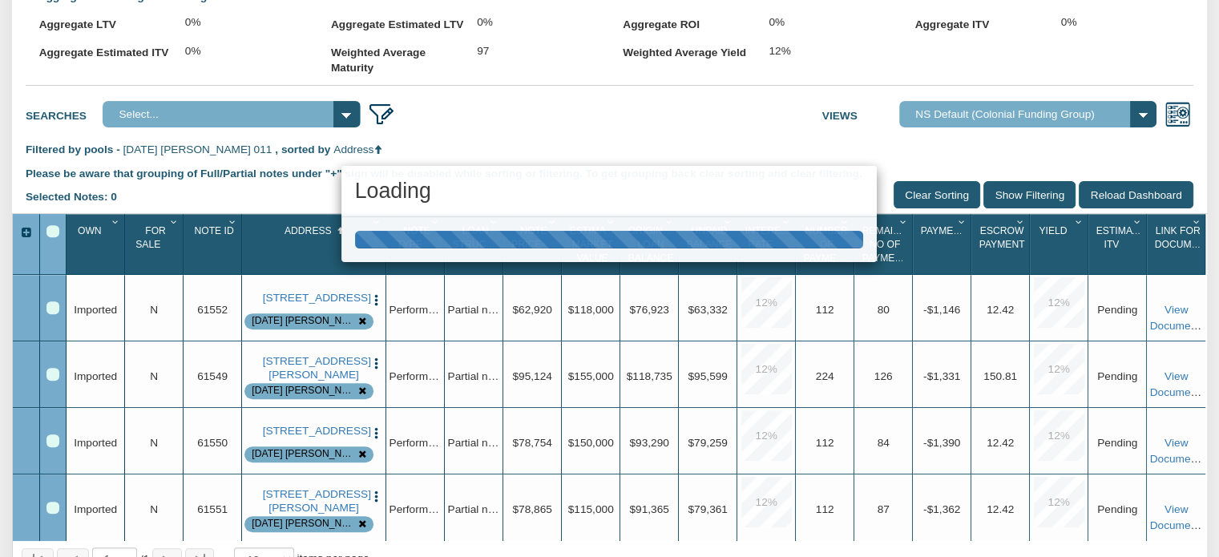
click at [232, 227] on icon "Column Menu" at bounding box center [232, 222] width 15 height 10
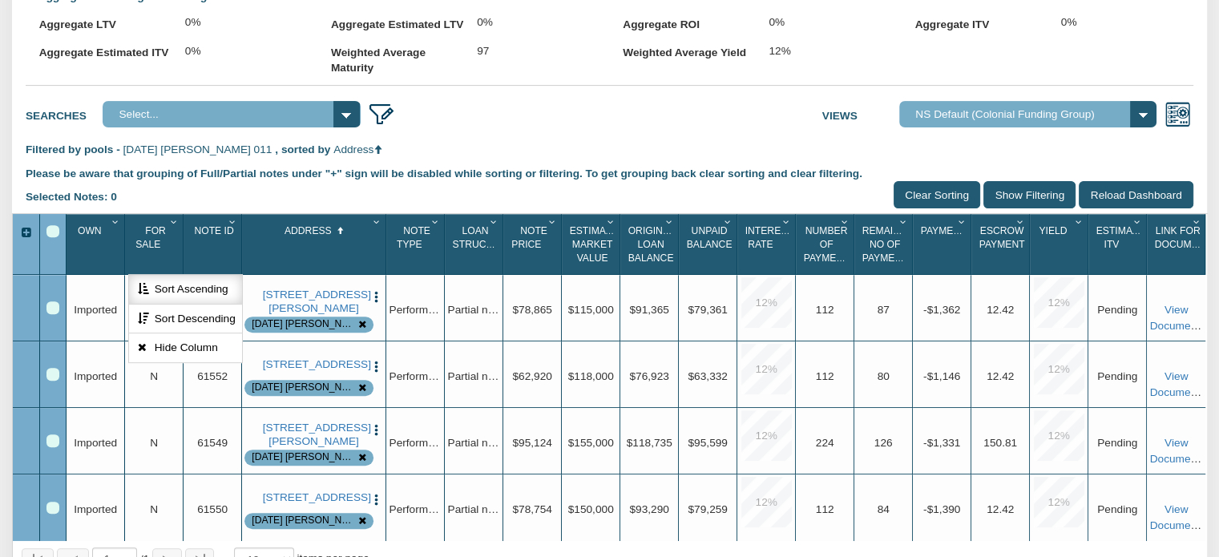
click at [194, 302] on button "Sort Ascending" at bounding box center [185, 290] width 112 height 30
click at [215, 269] on div "Note Id 2" at bounding box center [214, 244] width 55 height 49
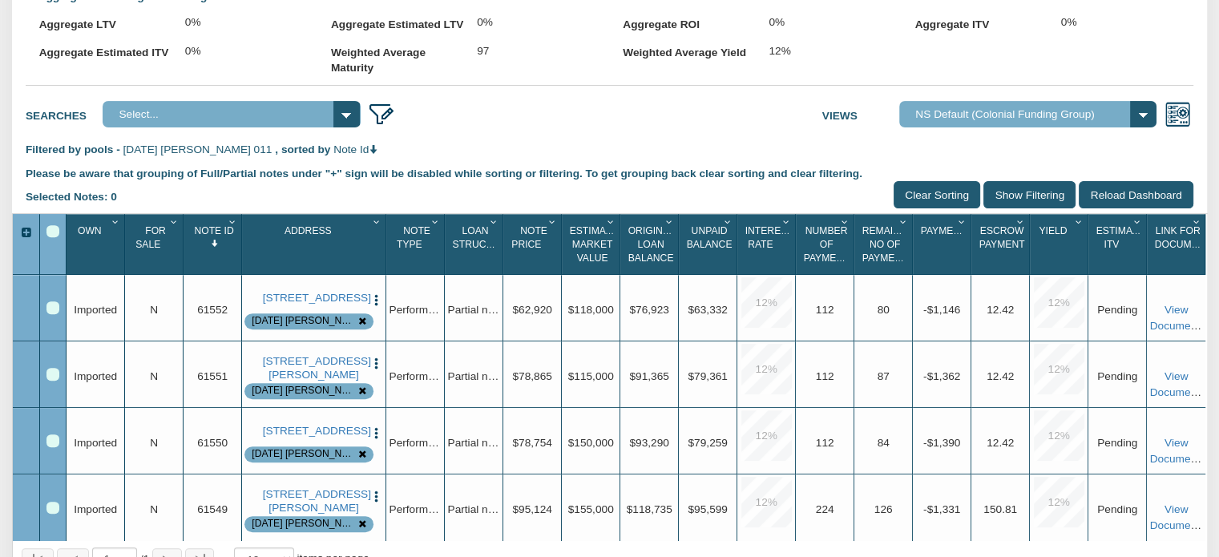
click at [231, 227] on icon "Column Menu" at bounding box center [232, 222] width 15 height 10
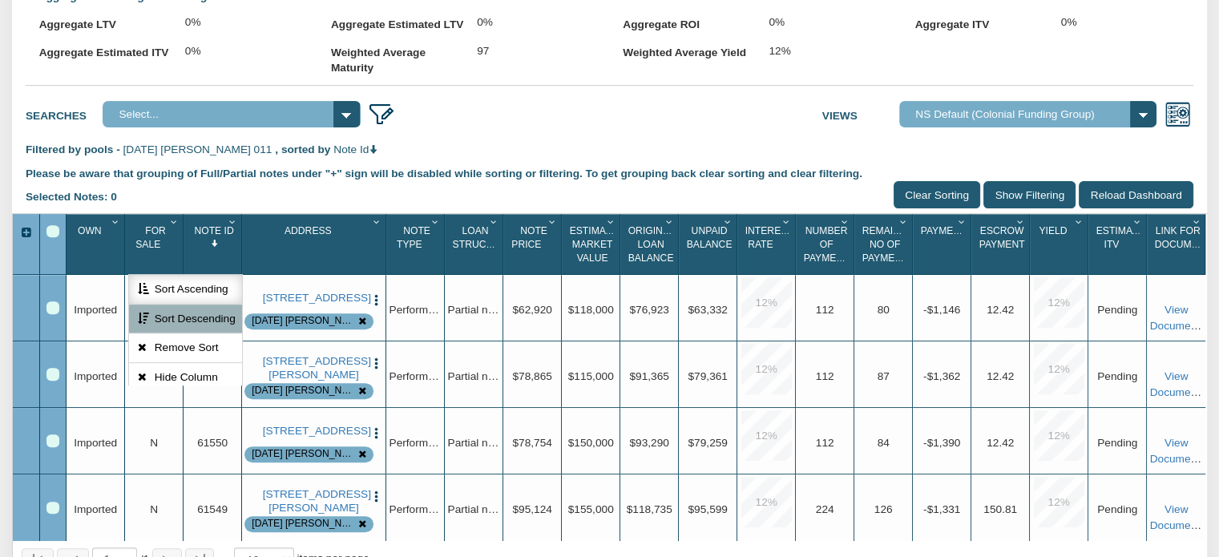
click at [179, 302] on button "Sort Ascending" at bounding box center [185, 290] width 112 height 30
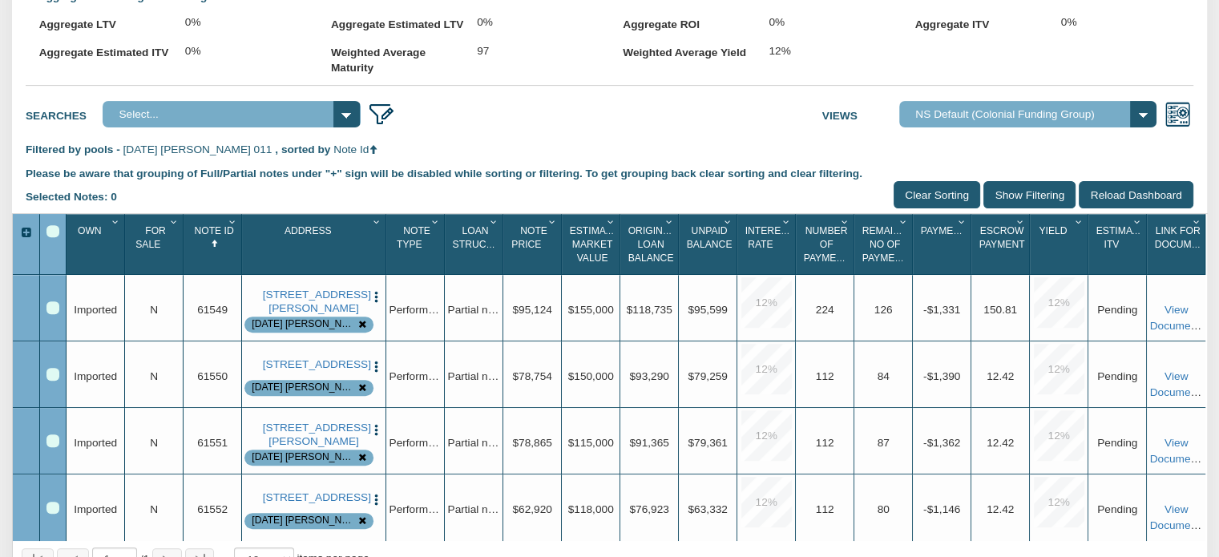
click at [52, 238] on div "Select All" at bounding box center [52, 231] width 13 height 13
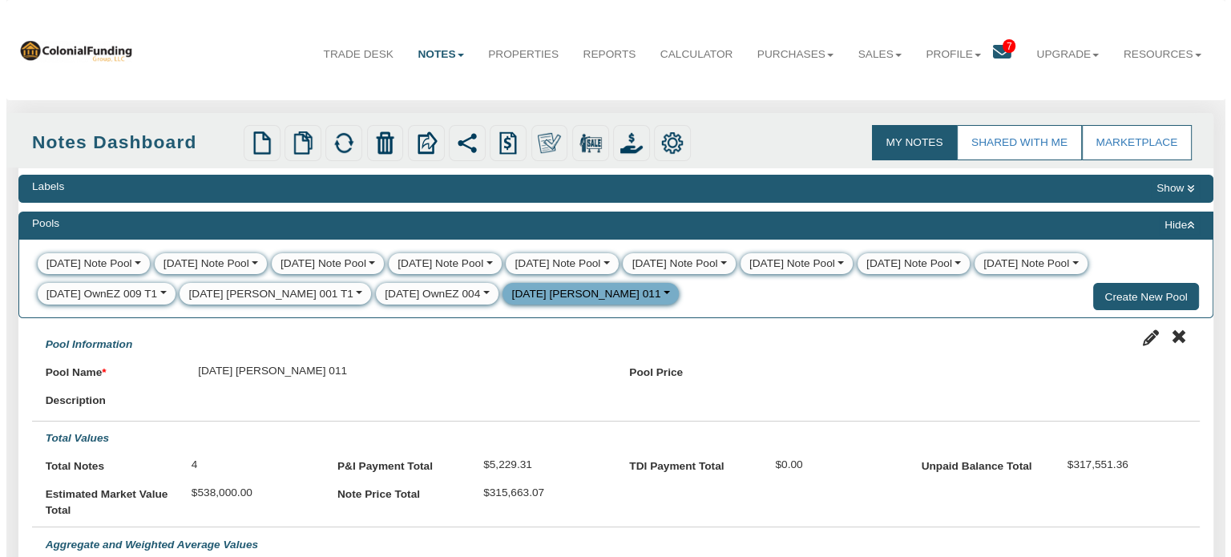
scroll to position [0, 0]
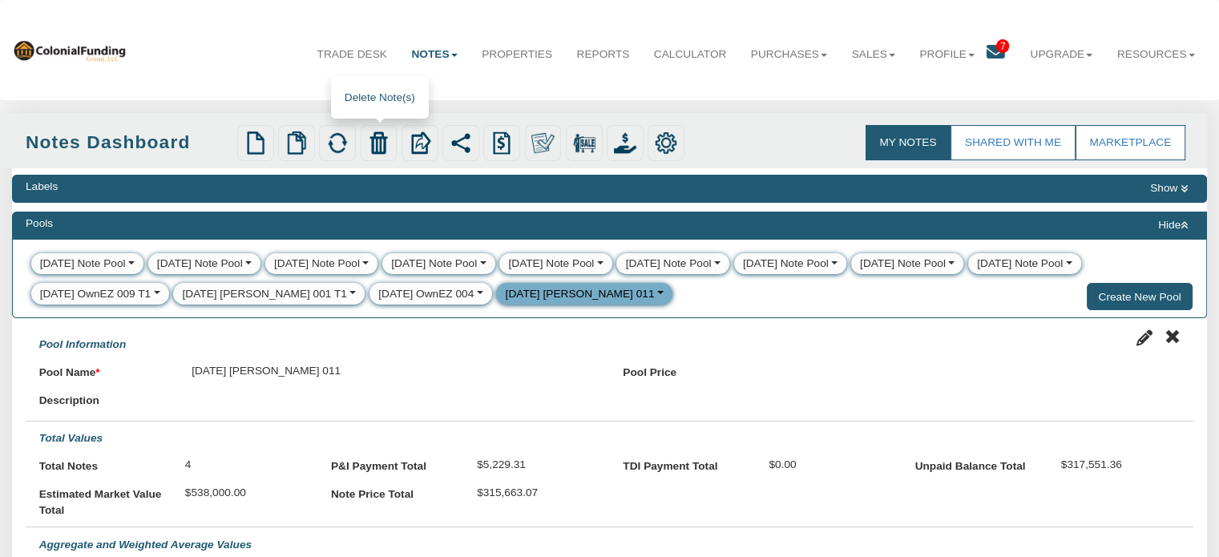
click at [378, 148] on img at bounding box center [378, 142] width 22 height 22
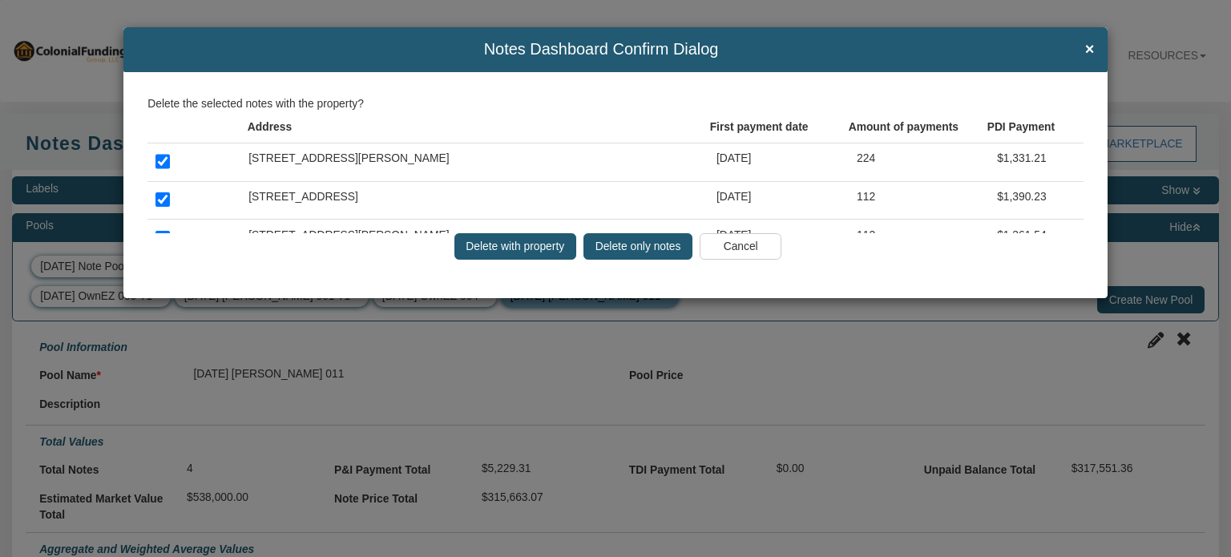
click at [626, 247] on input "Delete only notes" at bounding box center [638, 246] width 109 height 27
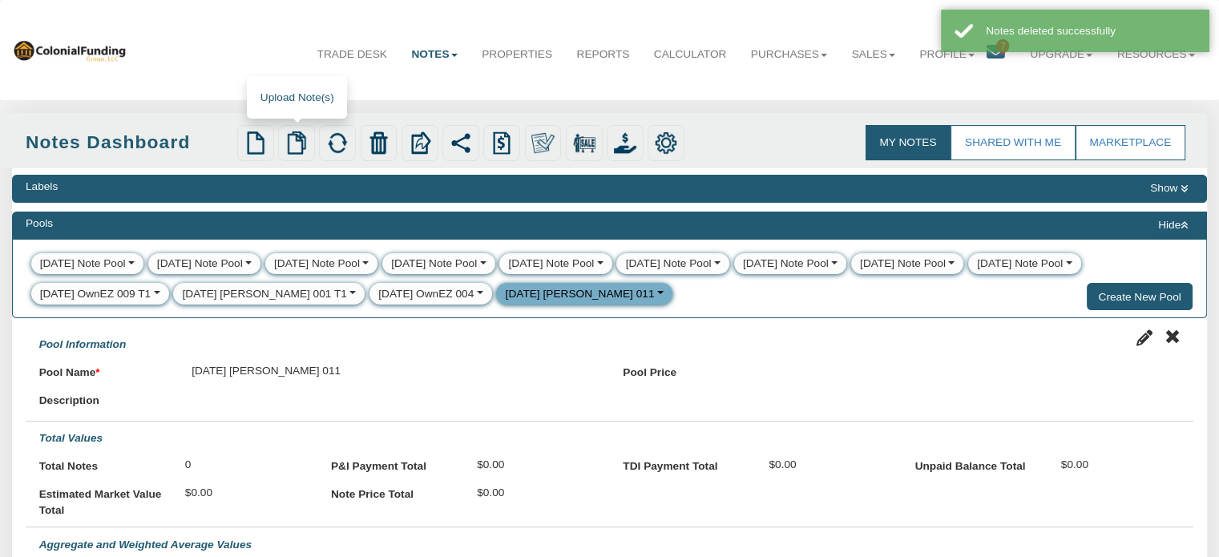
click at [295, 148] on img at bounding box center [296, 142] width 22 height 22
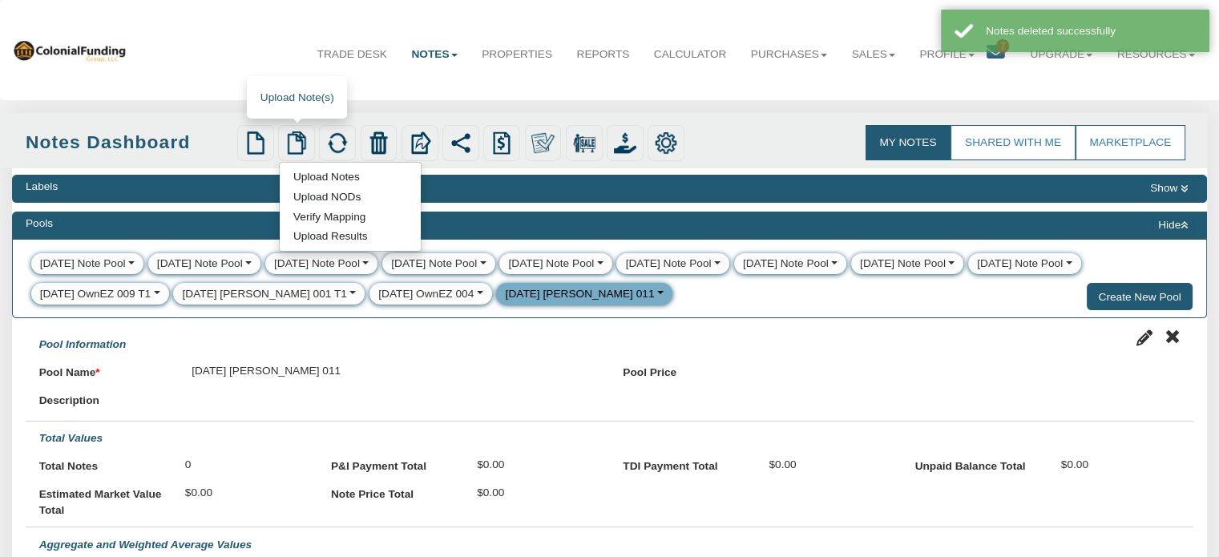
click at [317, 176] on link "Upload Notes" at bounding box center [326, 176] width 93 height 16
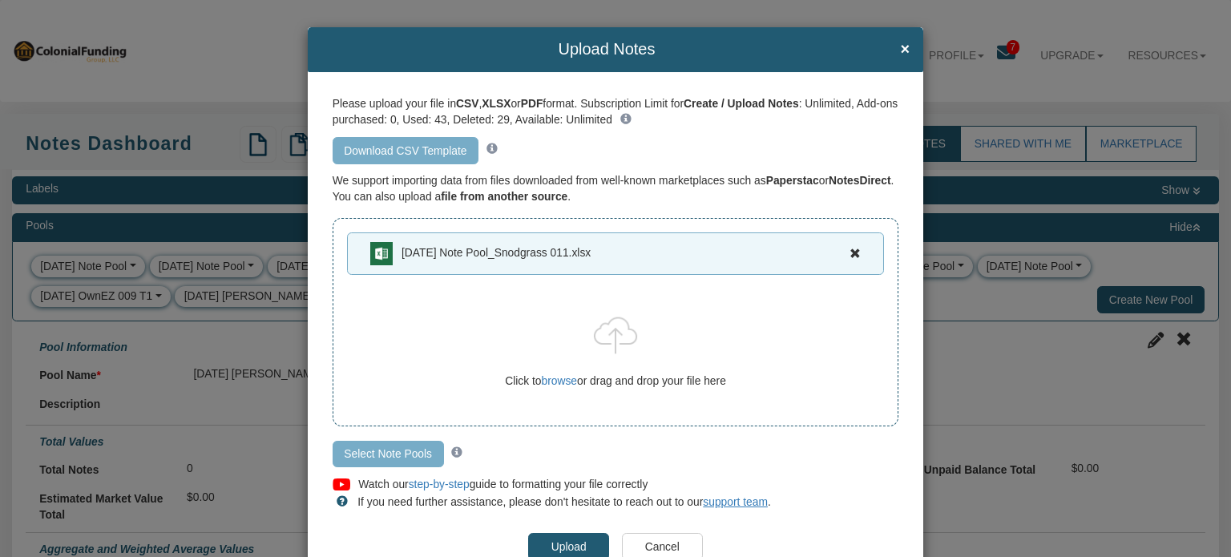
click at [363, 448] on input "Select Note Pools" at bounding box center [388, 454] width 111 height 27
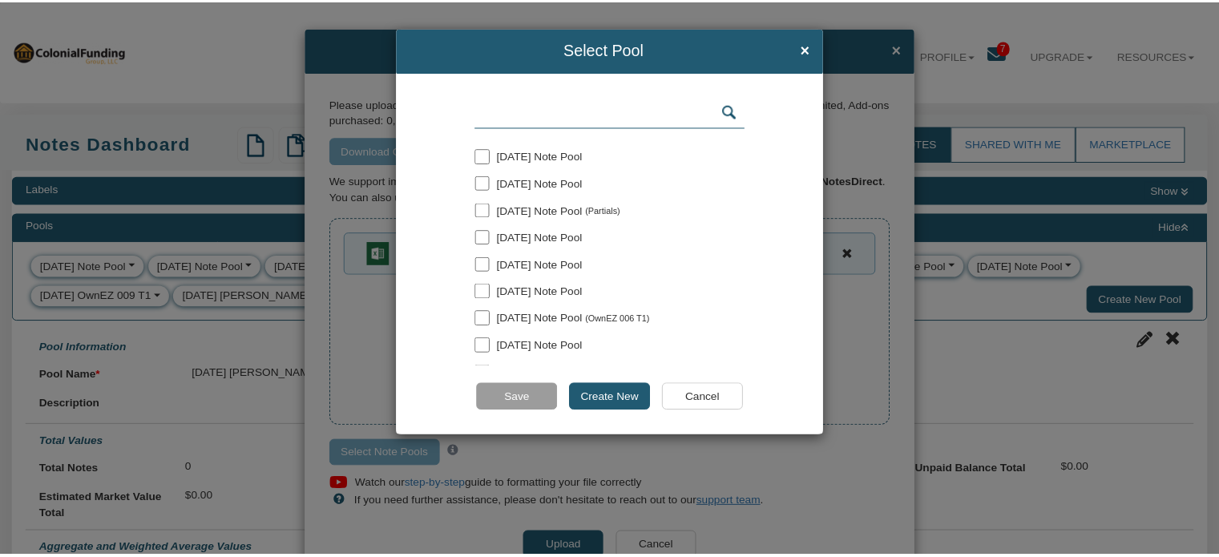
scroll to position [127, 0]
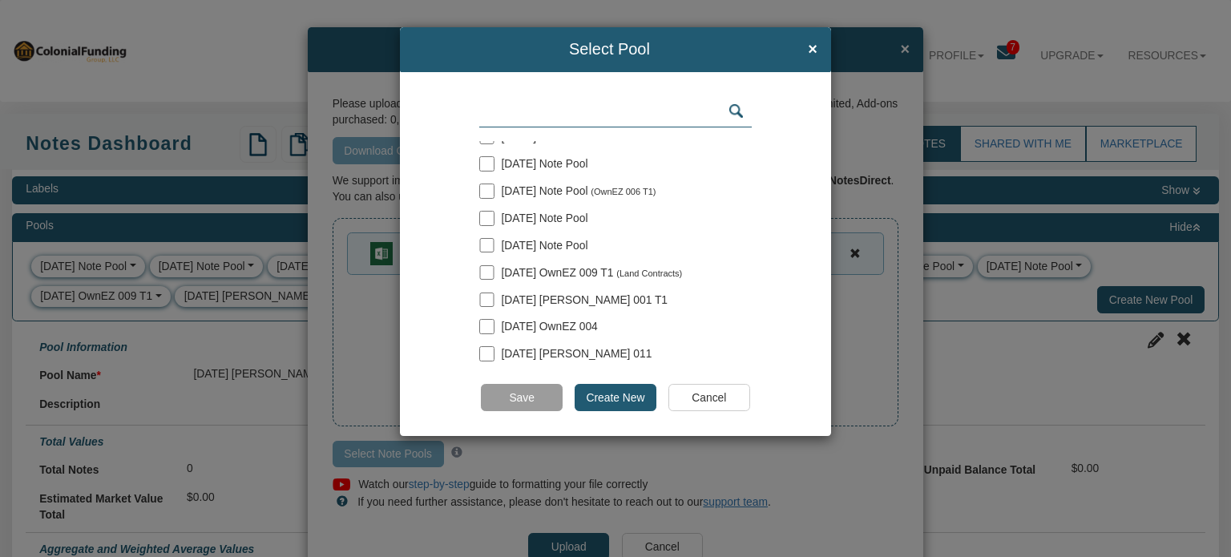
click at [484, 347] on input "checkbox" at bounding box center [486, 353] width 14 height 14
checkbox input "true"
click at [519, 394] on input "Save" at bounding box center [521, 397] width 81 height 27
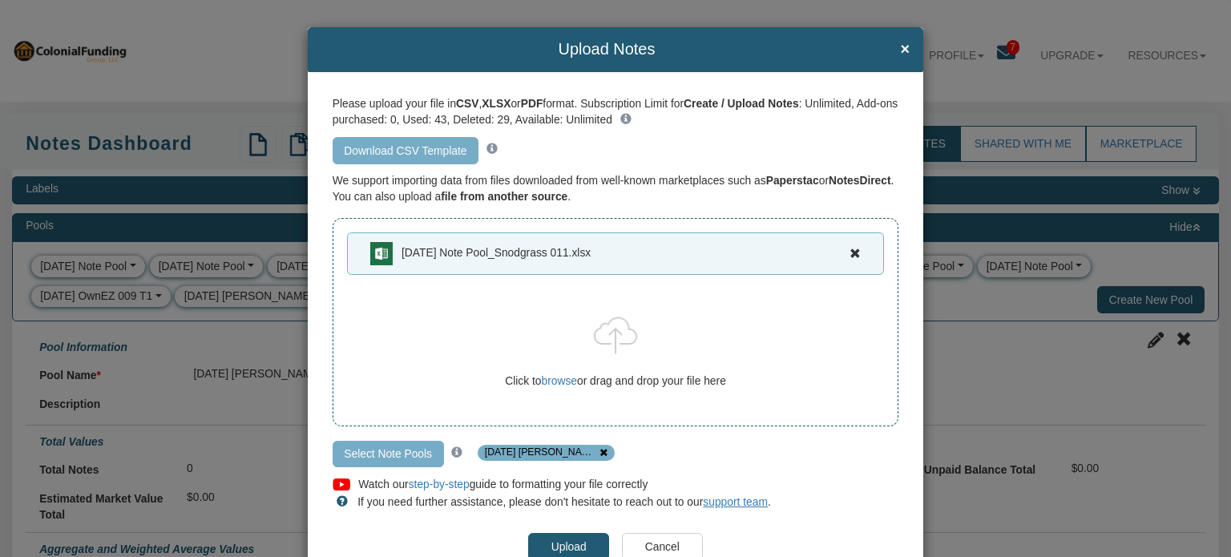
click at [558, 541] on input "Upload" at bounding box center [568, 546] width 81 height 27
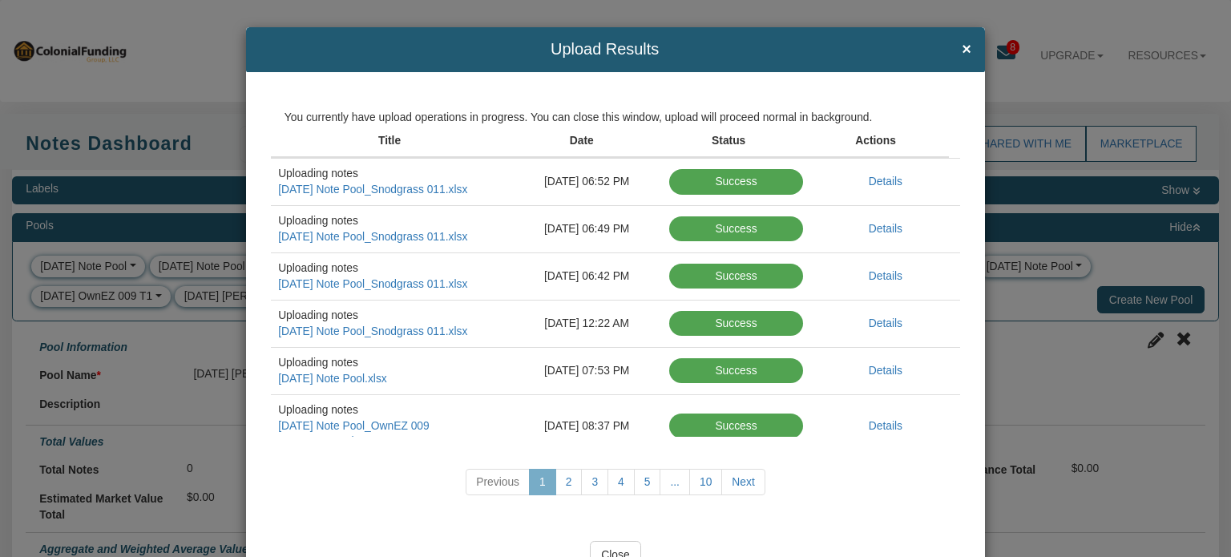
click at [613, 548] on input "Close" at bounding box center [615, 554] width 51 height 27
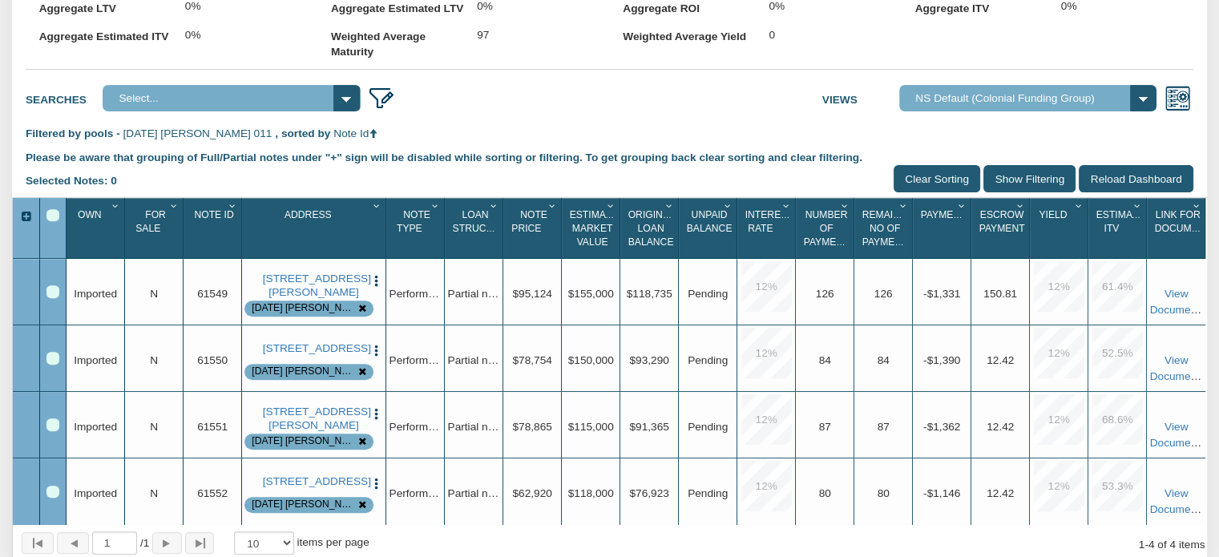
scroll to position [564, 0]
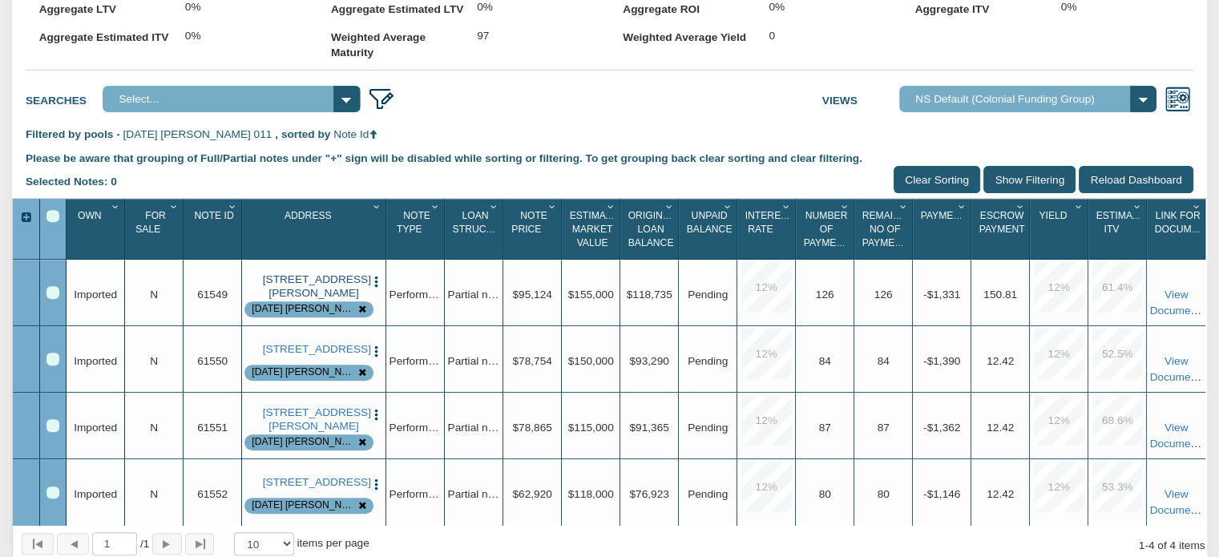
click at [285, 300] on link "[STREET_ADDRESS][PERSON_NAME]" at bounding box center [314, 286] width 103 height 26
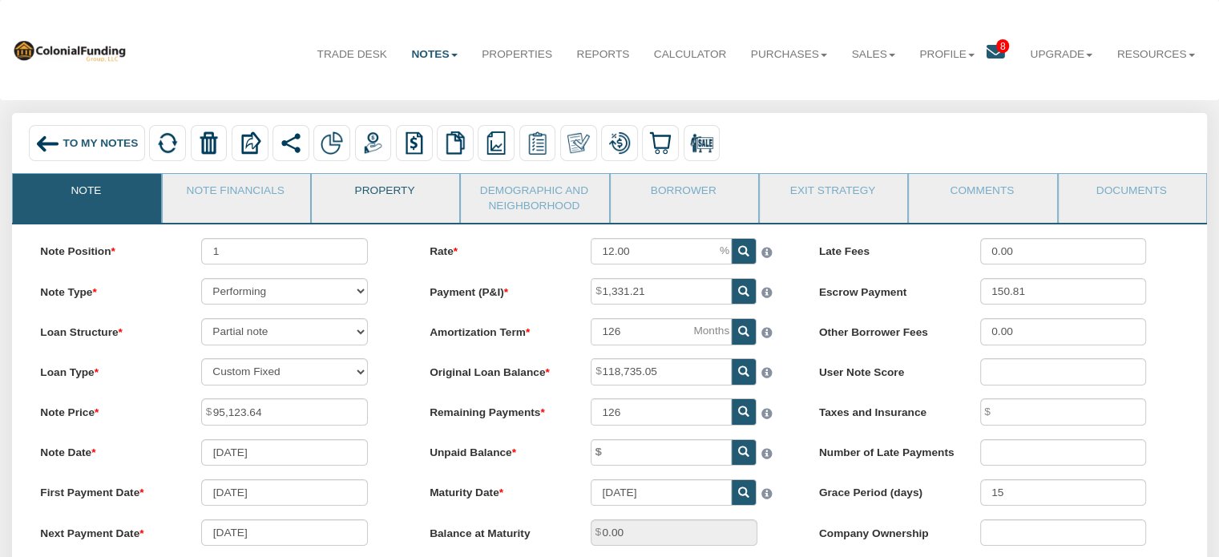
click at [374, 192] on link "Property" at bounding box center [385, 194] width 146 height 40
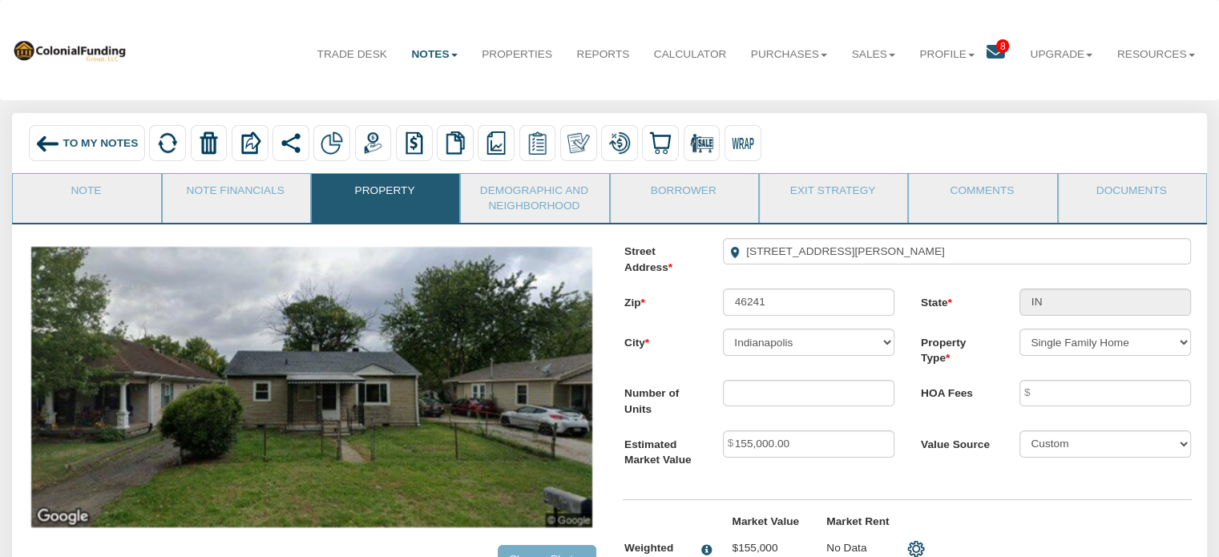
click at [59, 141] on img at bounding box center [47, 143] width 24 height 24
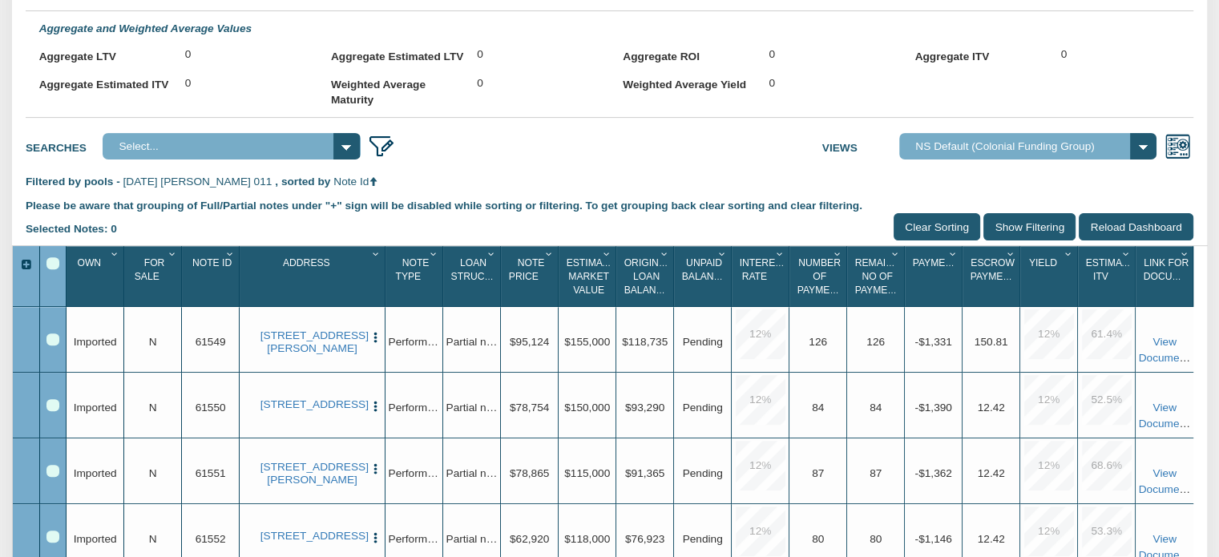
scroll to position [561, 0]
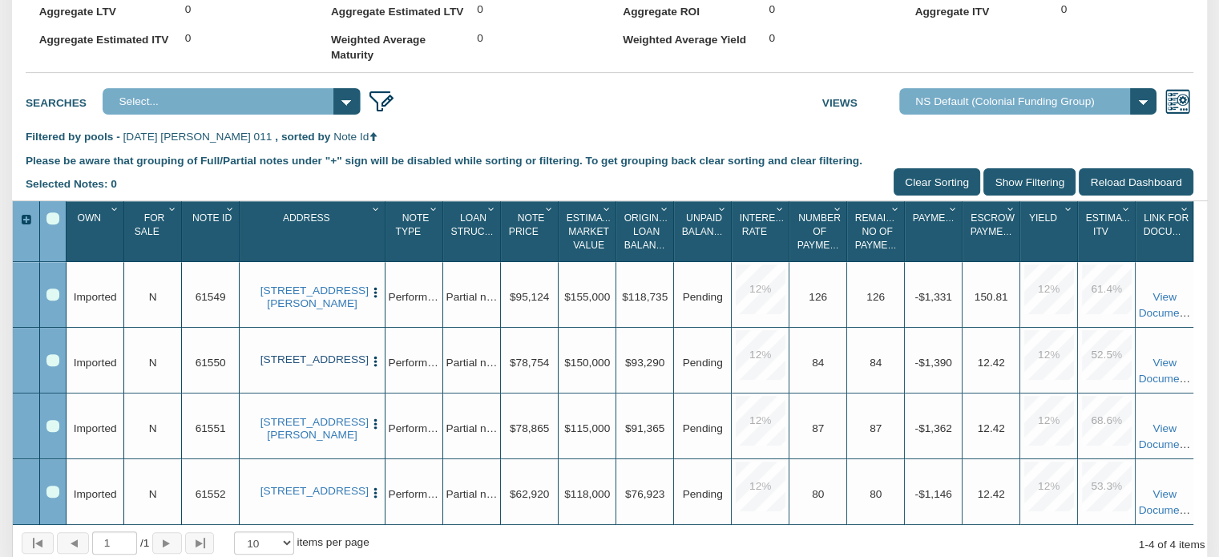
click at [289, 366] on link "[STREET_ADDRESS]" at bounding box center [313, 360] width 104 height 13
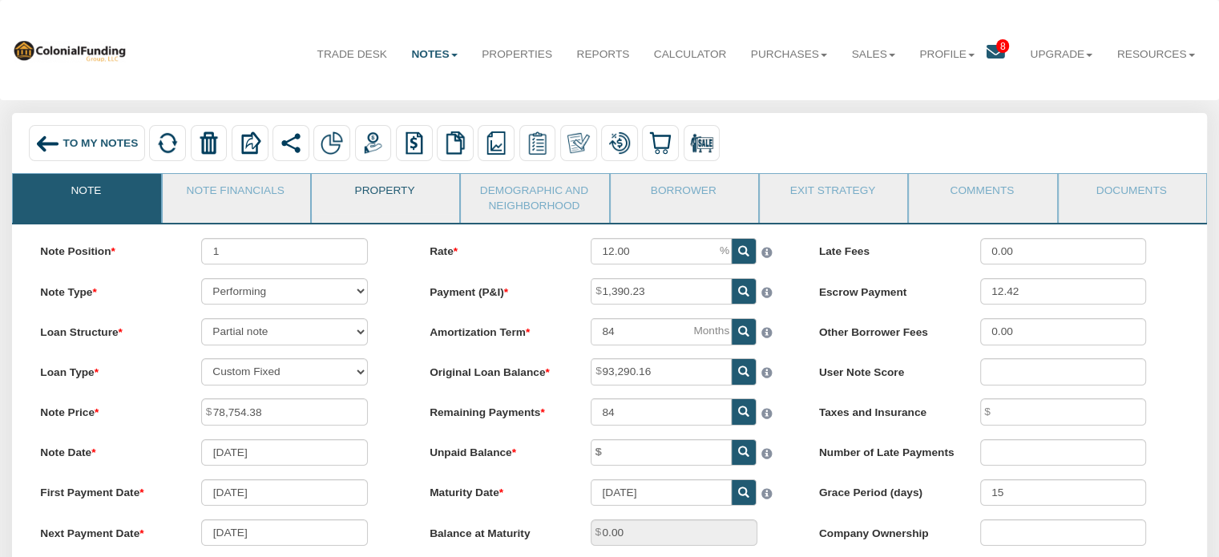
click at [397, 190] on link "Property" at bounding box center [385, 194] width 146 height 40
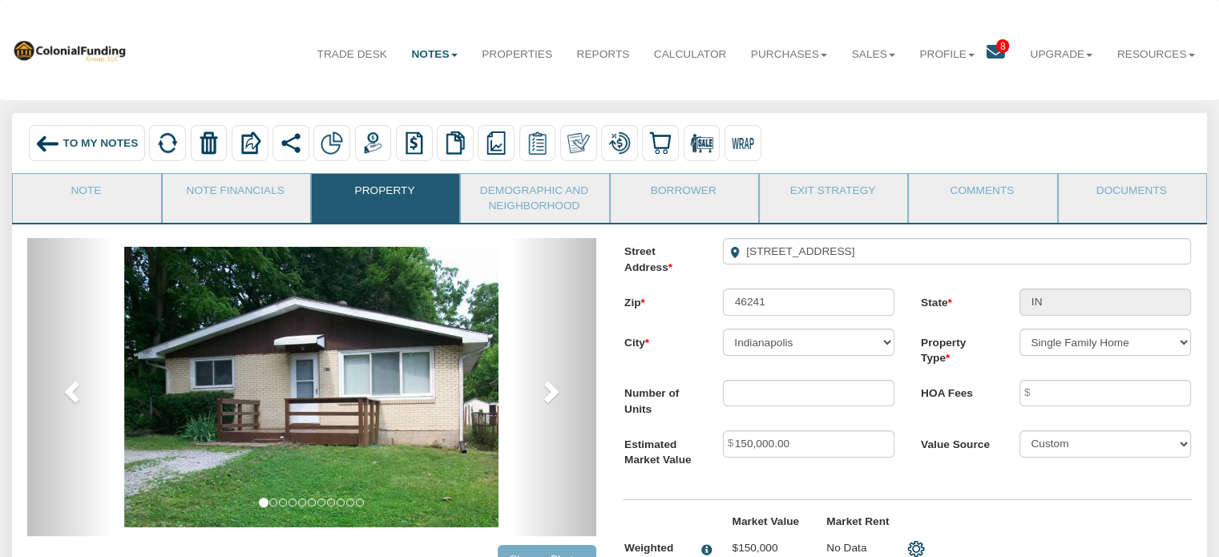
click at [115, 140] on span "To My Notes" at bounding box center [100, 143] width 75 height 12
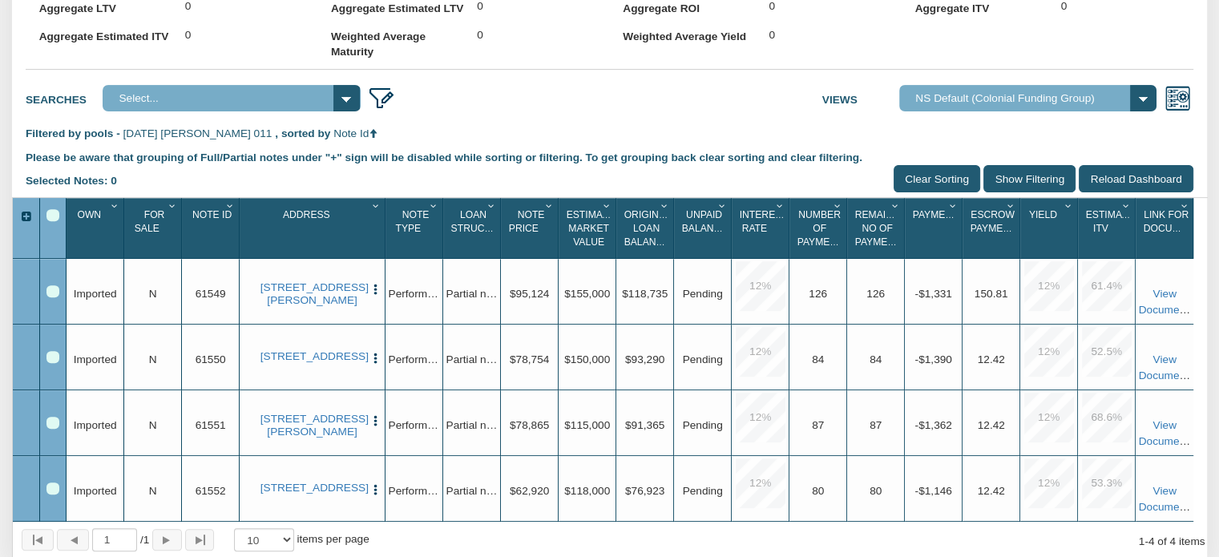
scroll to position [576, 0]
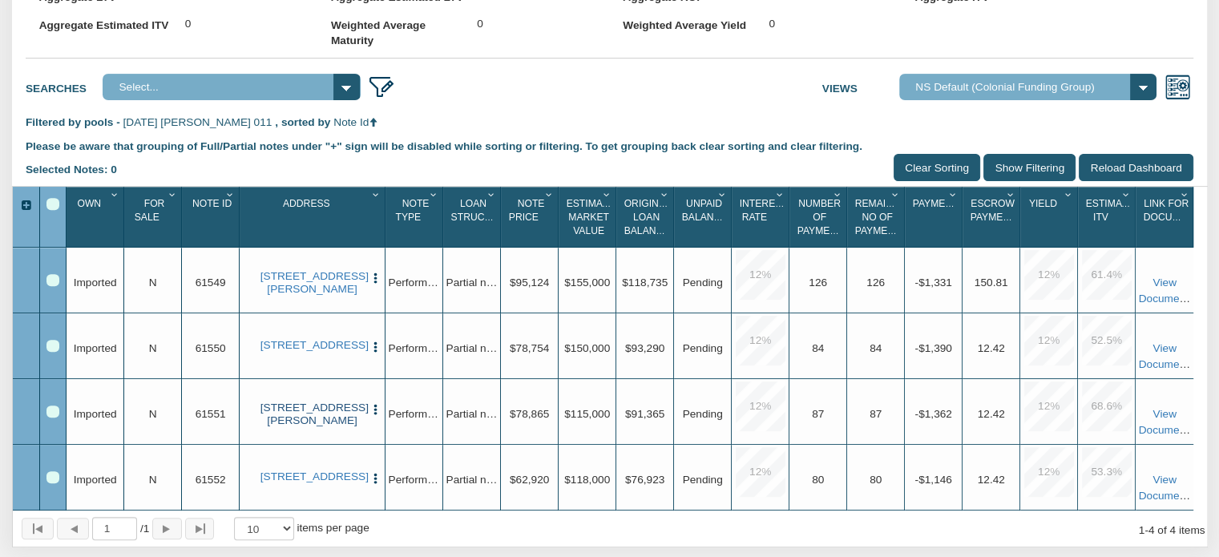
click at [293, 423] on link "[STREET_ADDRESS][PERSON_NAME]" at bounding box center [313, 415] width 104 height 26
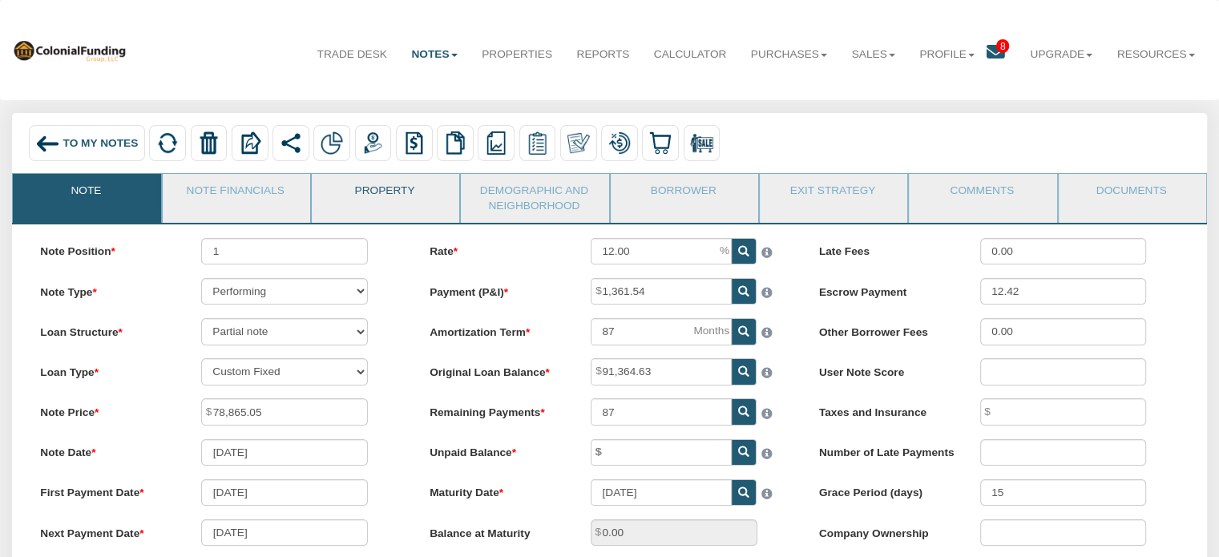
click at [369, 192] on link "Property" at bounding box center [385, 194] width 146 height 40
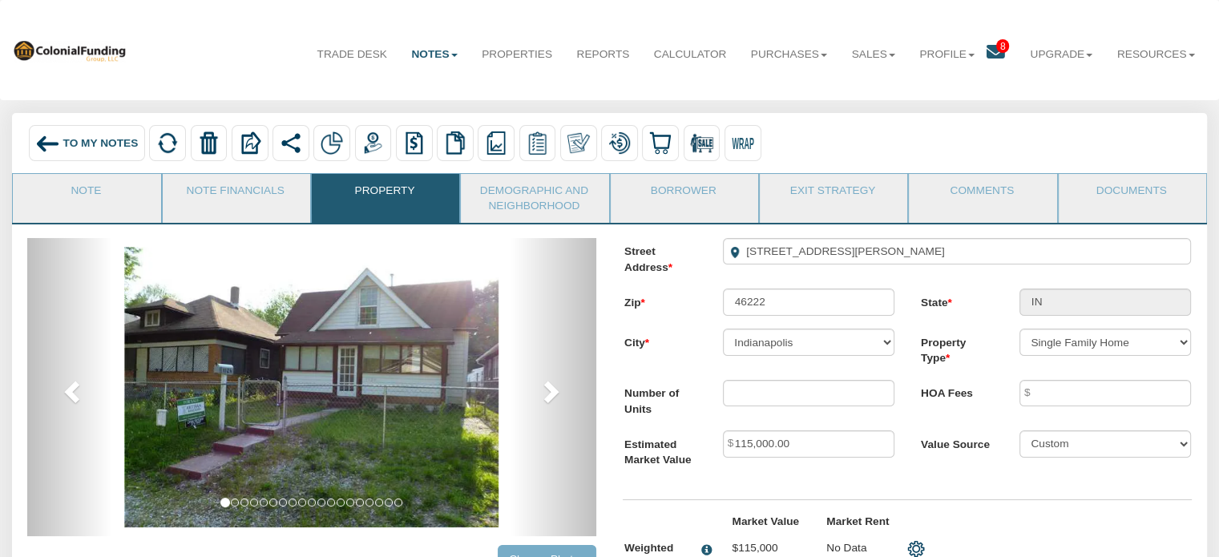
click at [52, 148] on img at bounding box center [47, 143] width 24 height 24
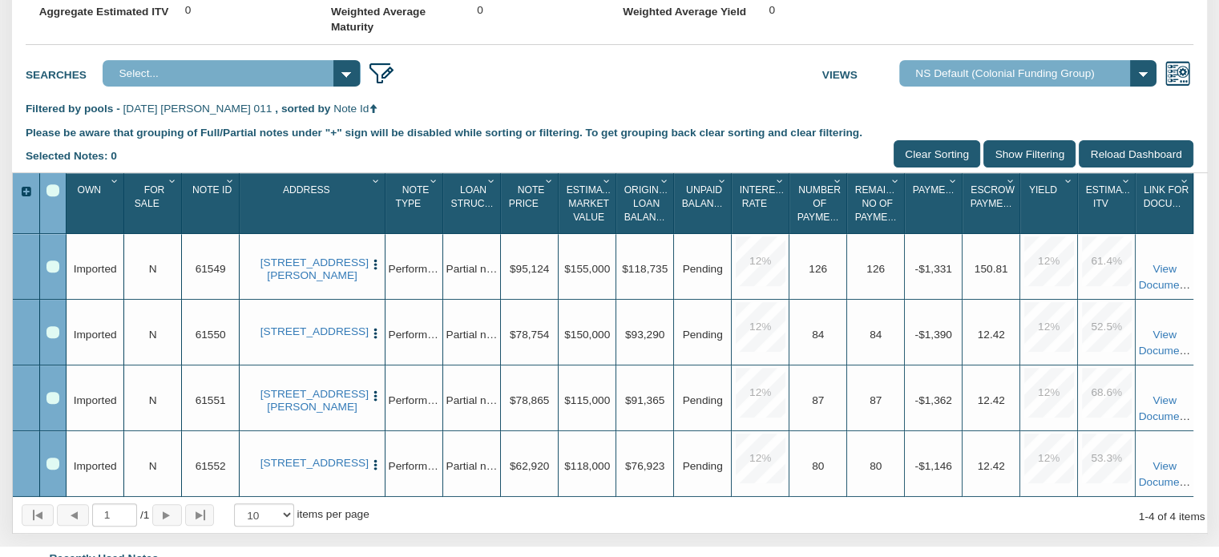
scroll to position [604, 0]
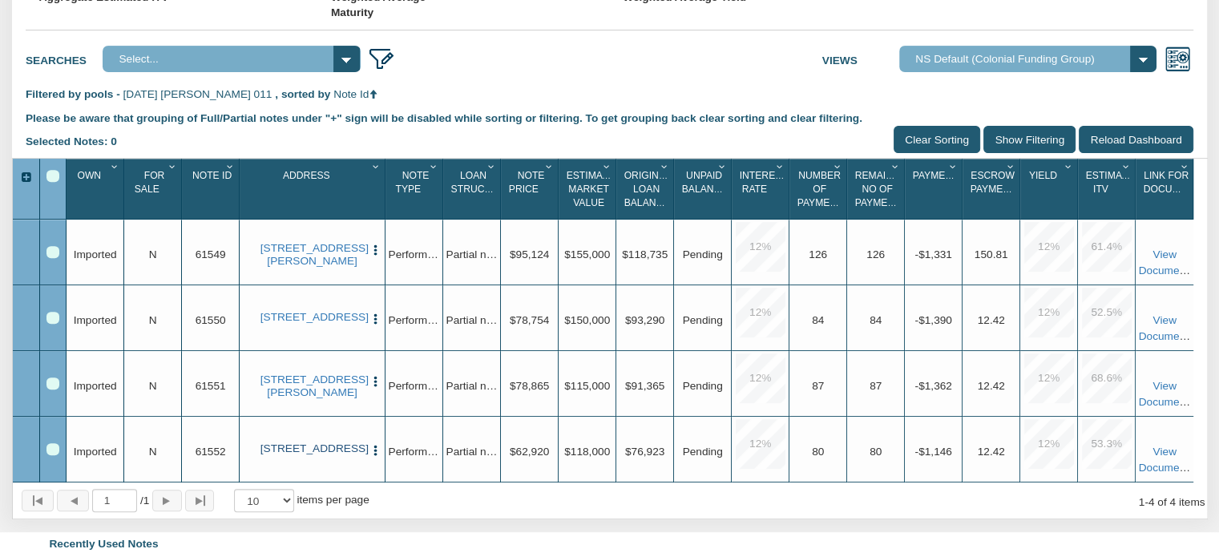
click at [304, 455] on link "[STREET_ADDRESS]" at bounding box center [313, 449] width 104 height 13
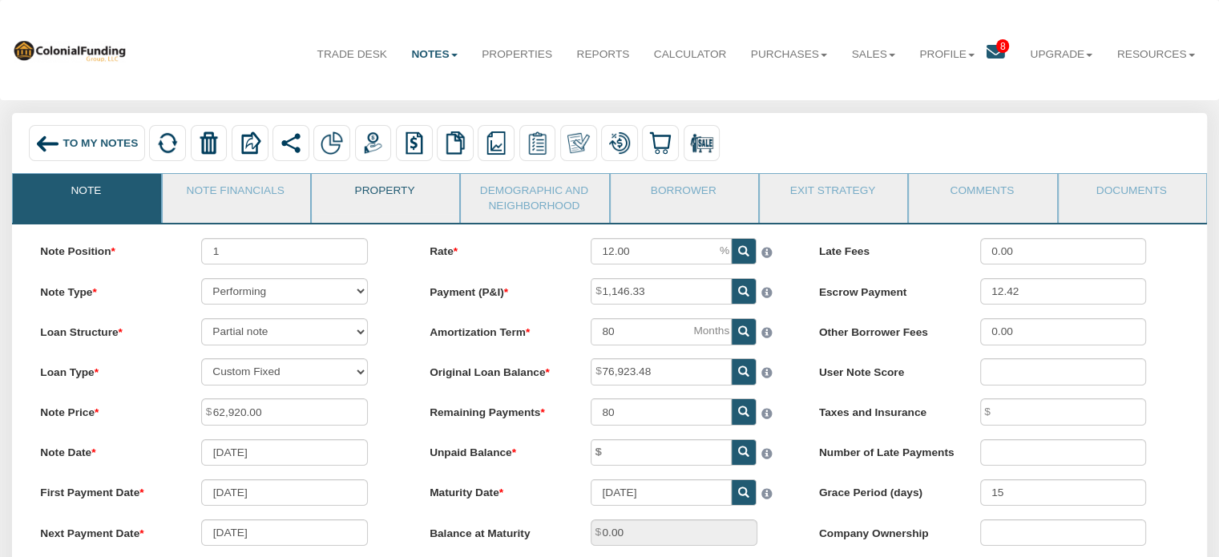
click at [379, 182] on link "Property" at bounding box center [385, 194] width 146 height 40
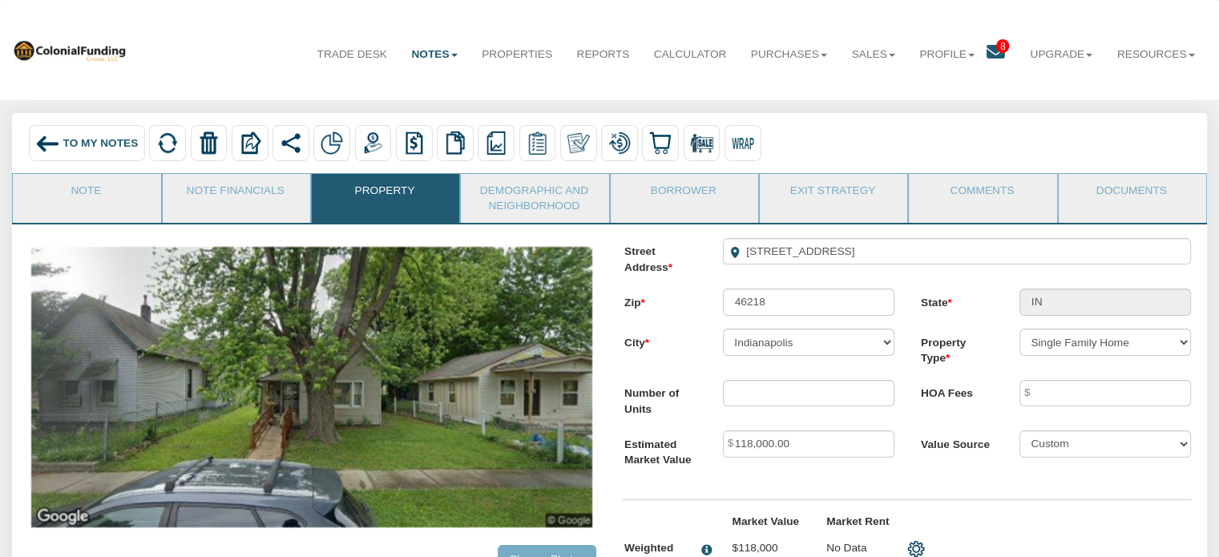
click at [95, 140] on span "To My Notes" at bounding box center [100, 143] width 75 height 12
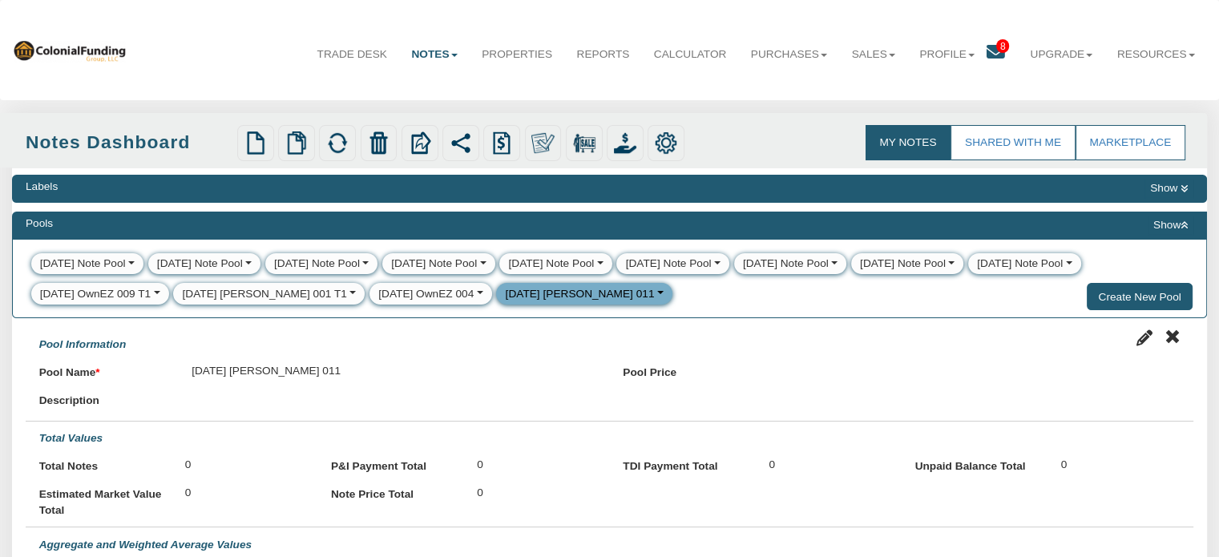
select select
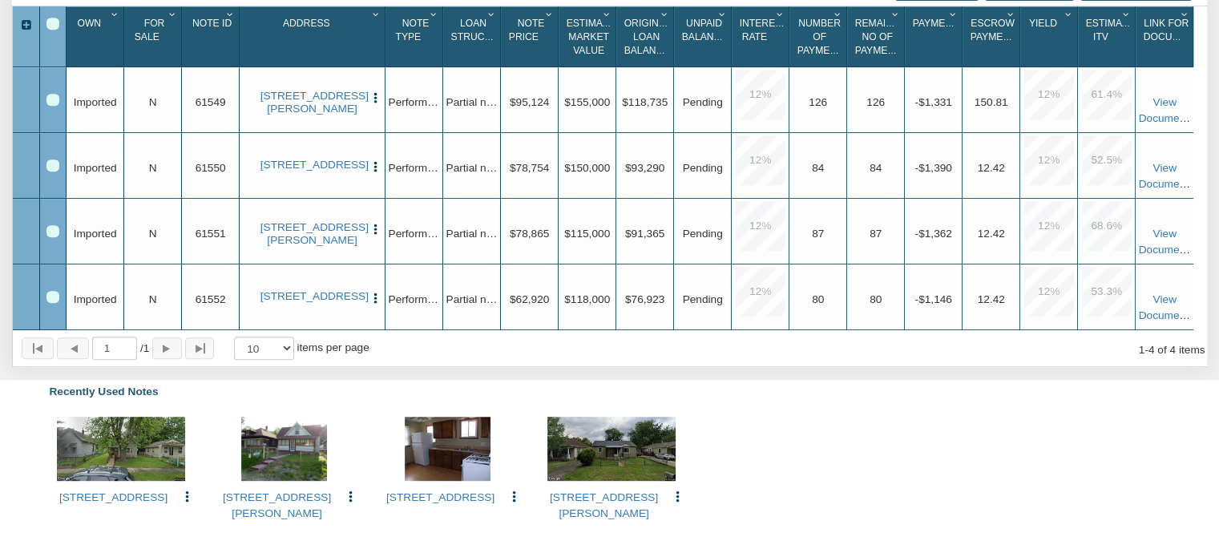
scroll to position [614, 0]
